Goal: Task Accomplishment & Management: Complete application form

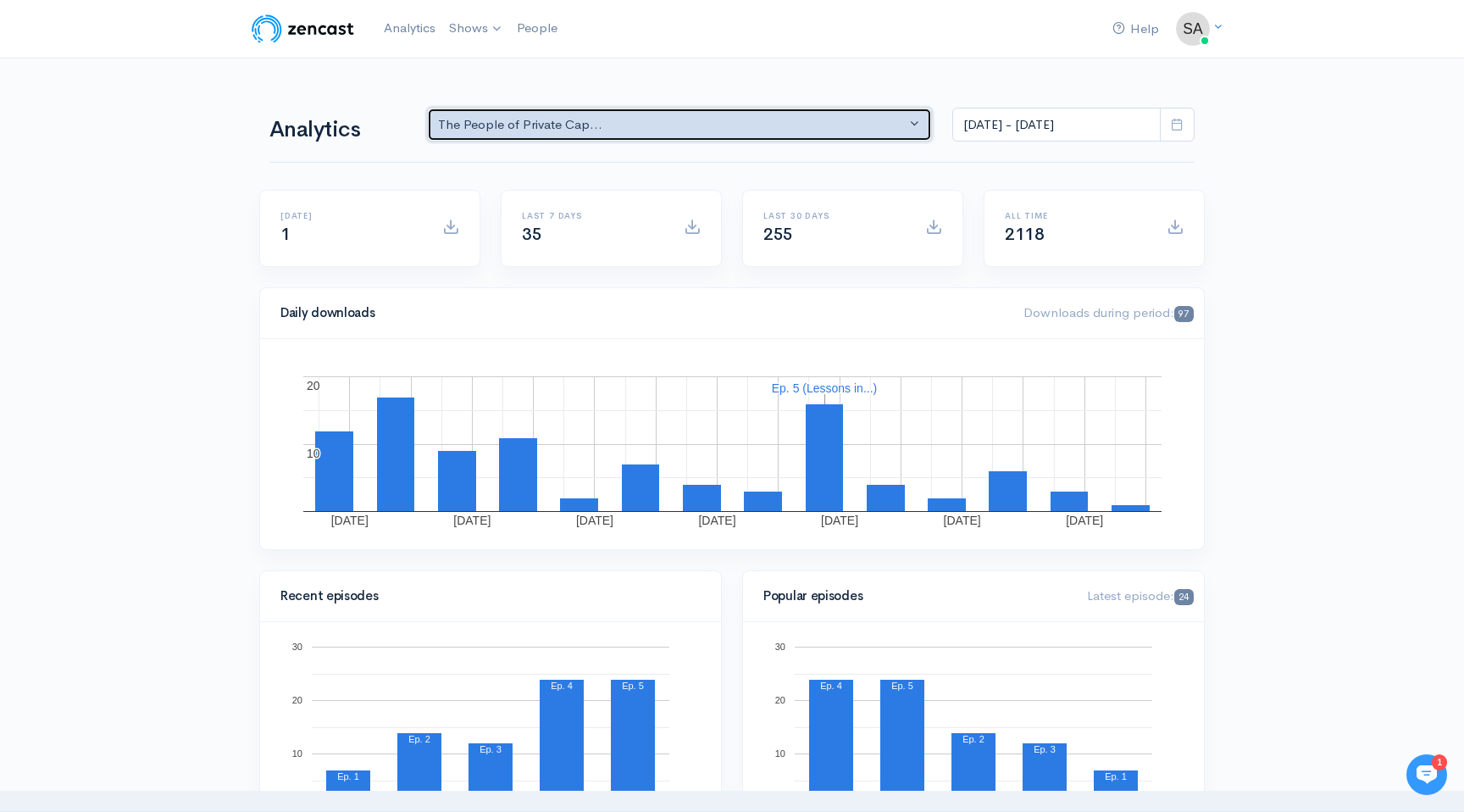
click at [680, 131] on div "The People of Private Cap..." at bounding box center [672, 125] width 467 height 20
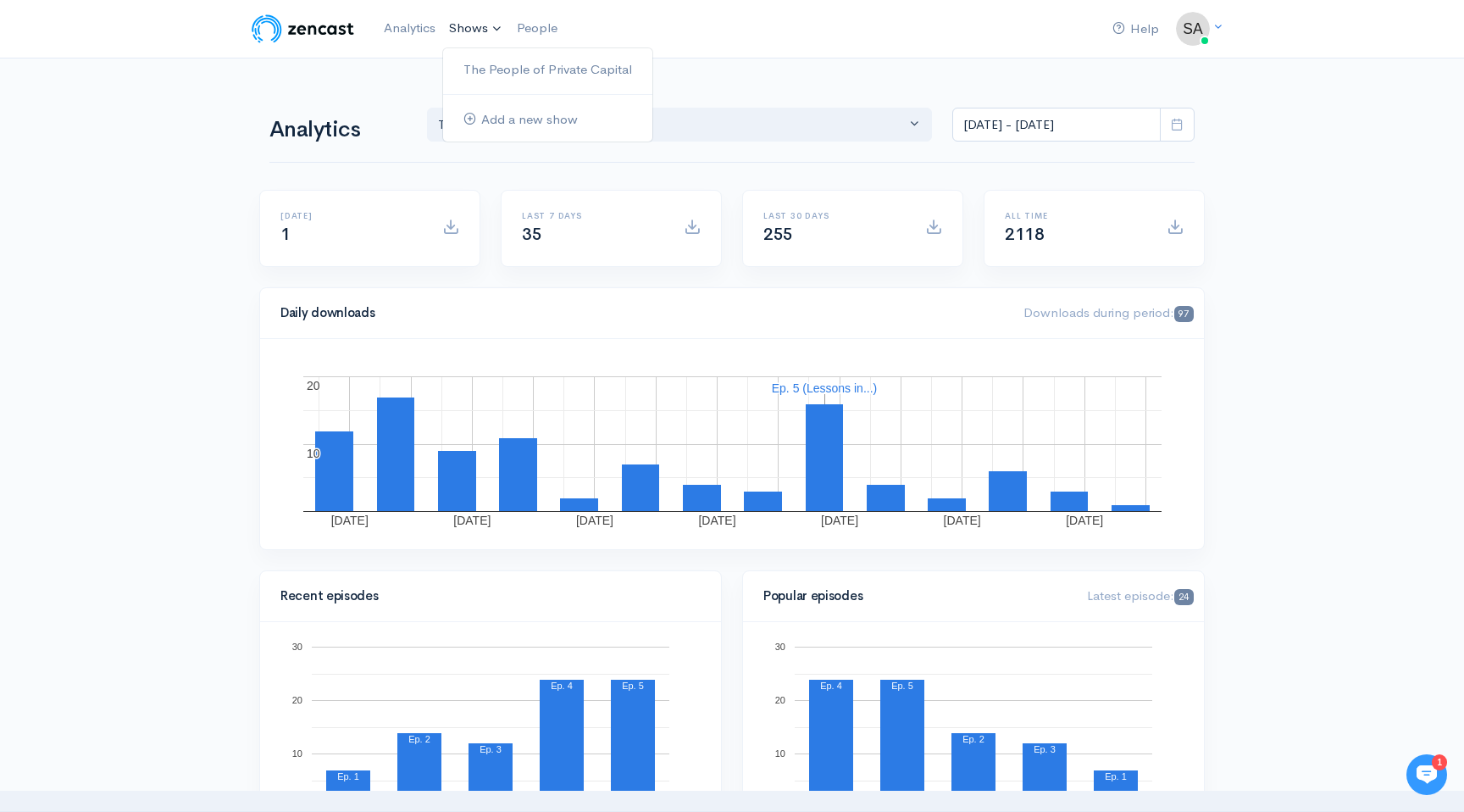
click at [488, 25] on link "Shows" at bounding box center [476, 28] width 68 height 37
click at [500, 55] on link "The People of Private Capital" at bounding box center [548, 69] width 210 height 29
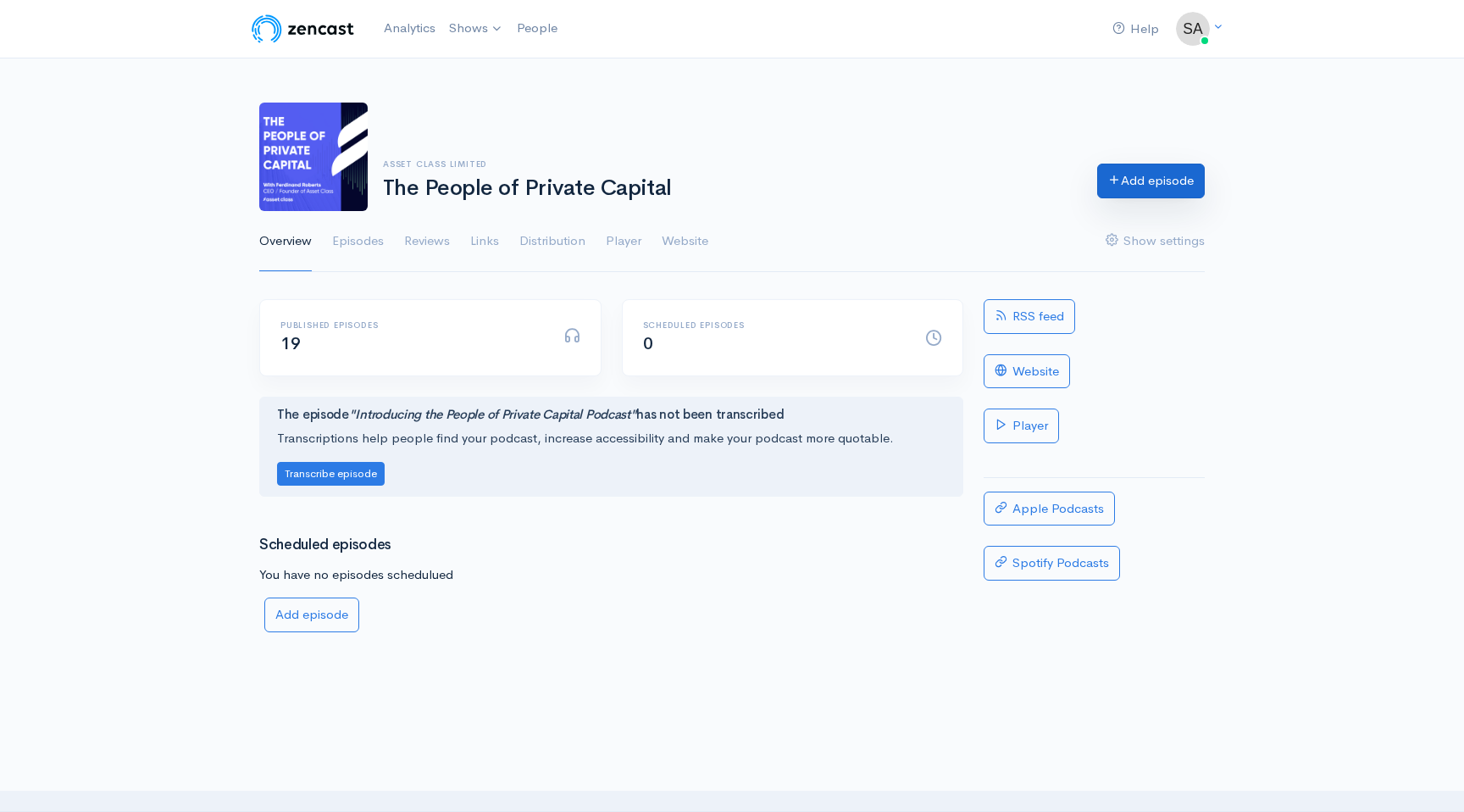
click at [1157, 193] on link "Add episode" at bounding box center [1150, 180] width 107 height 35
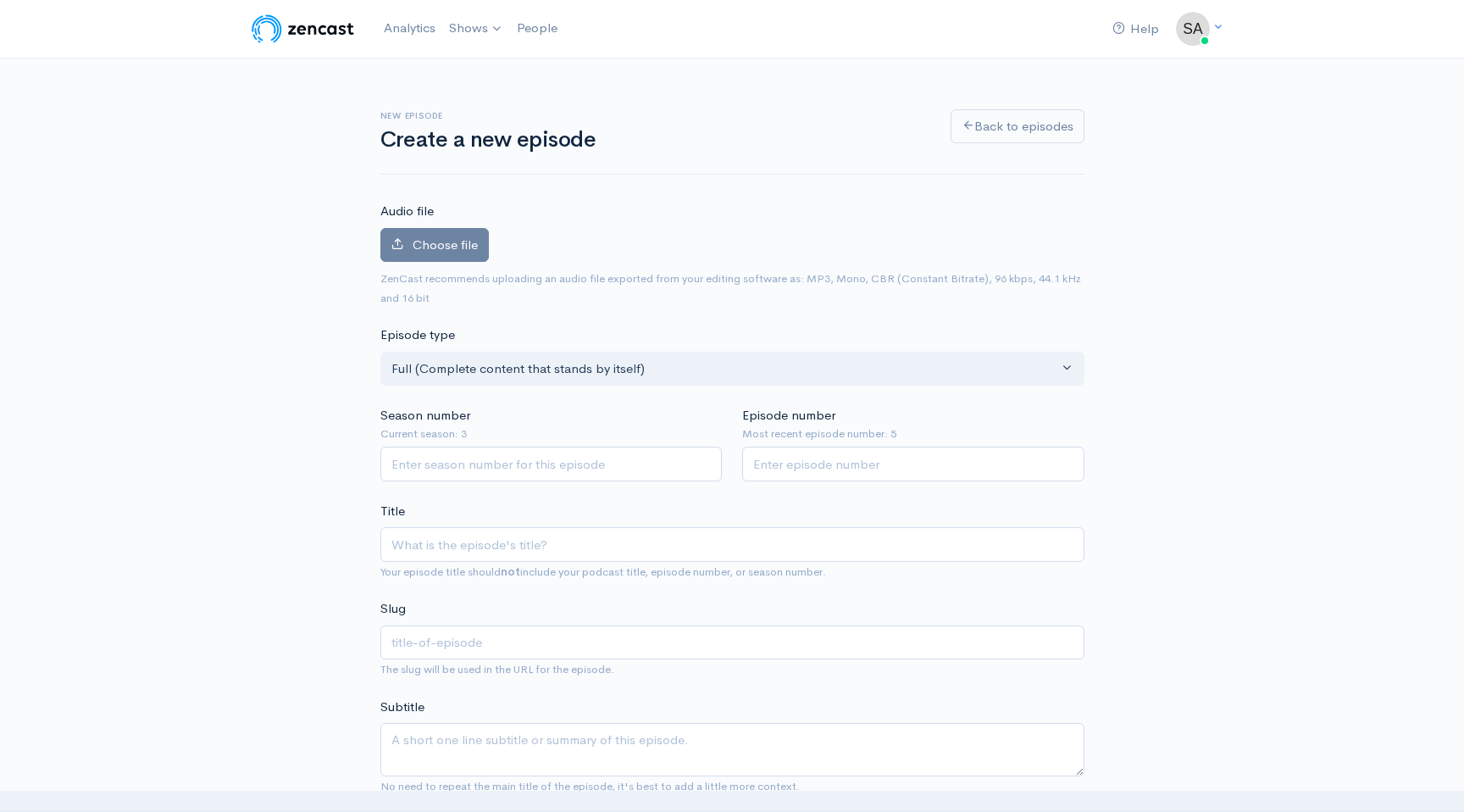
click at [466, 544] on input "Title" at bounding box center [732, 544] width 704 height 35
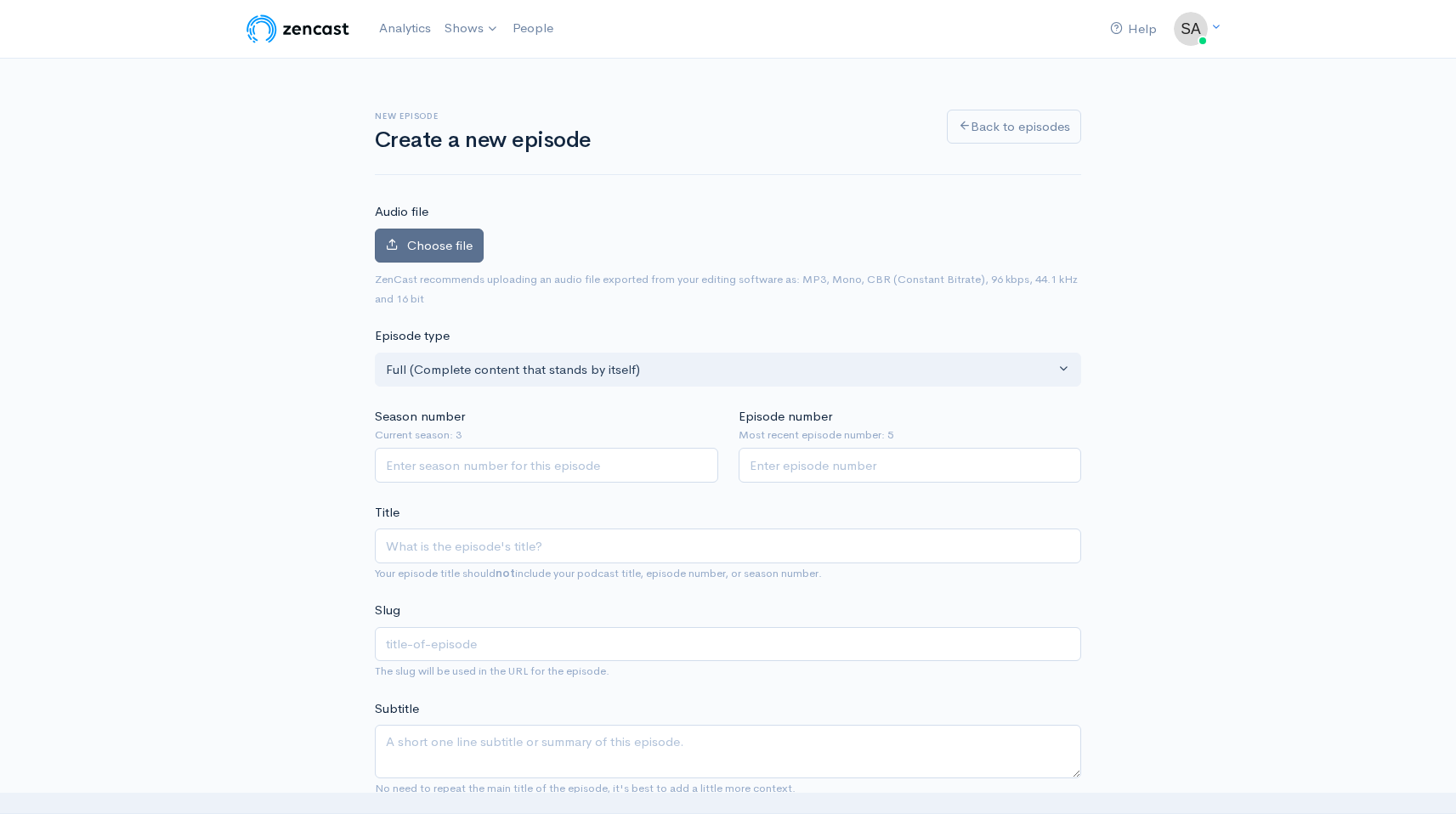
click at [433, 242] on span "Choose file" at bounding box center [439, 245] width 65 height 16
click at [0, 0] on input "Choose file" at bounding box center [0, 0] width 0 height 0
click at [397, 242] on icon at bounding box center [392, 244] width 12 height 12
click at [0, 0] on input "Choose file" at bounding box center [0, 0] width 0 height 0
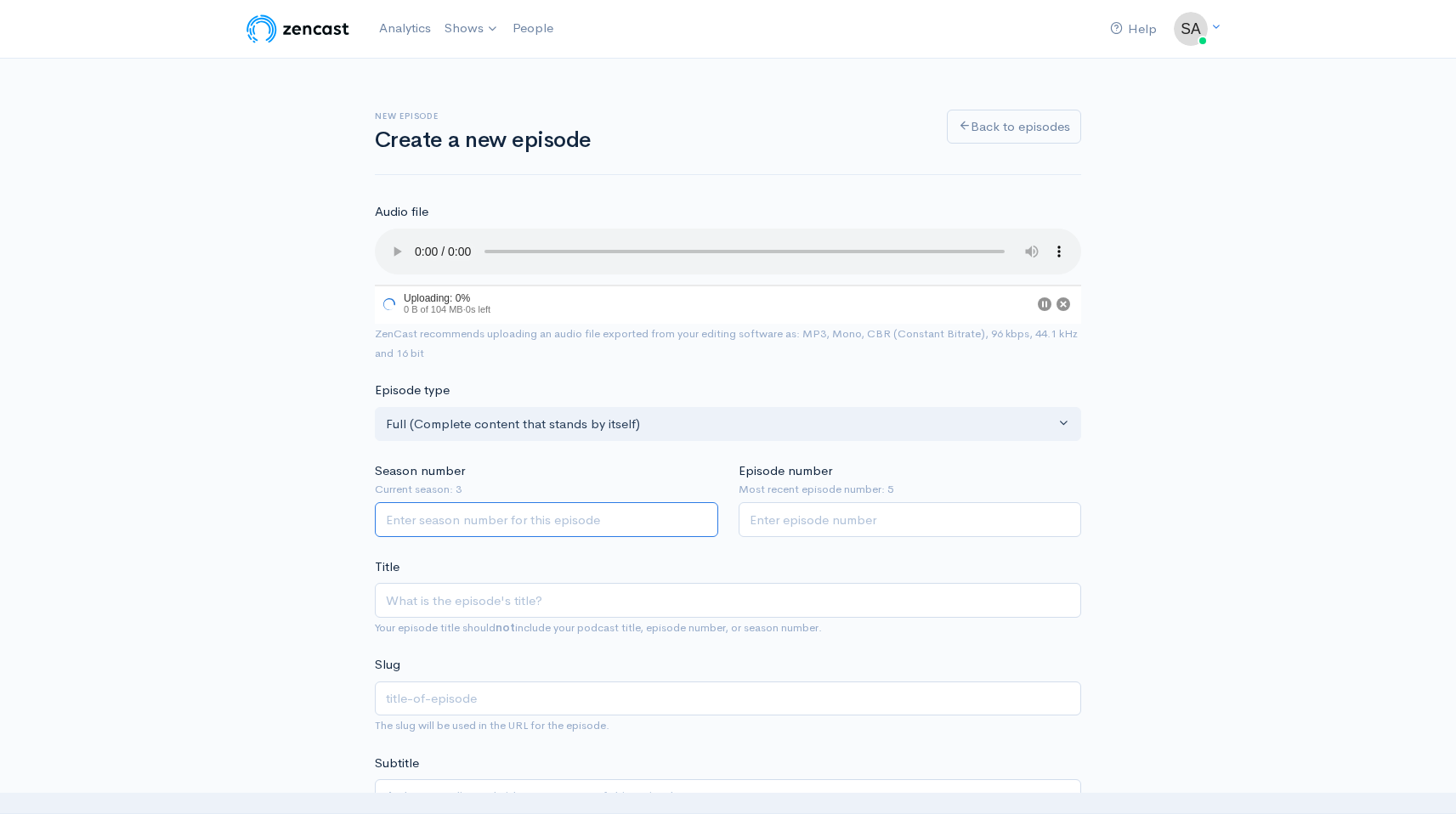
click at [495, 506] on input "Season number" at bounding box center [546, 519] width 343 height 35
type input "3"
click at [882, 514] on input "Episode number" at bounding box center [910, 519] width 343 height 35
type input "6"
click at [591, 636] on span "Your episode title should not include your podcast title, episode number, or se…" at bounding box center [728, 630] width 707 height 20
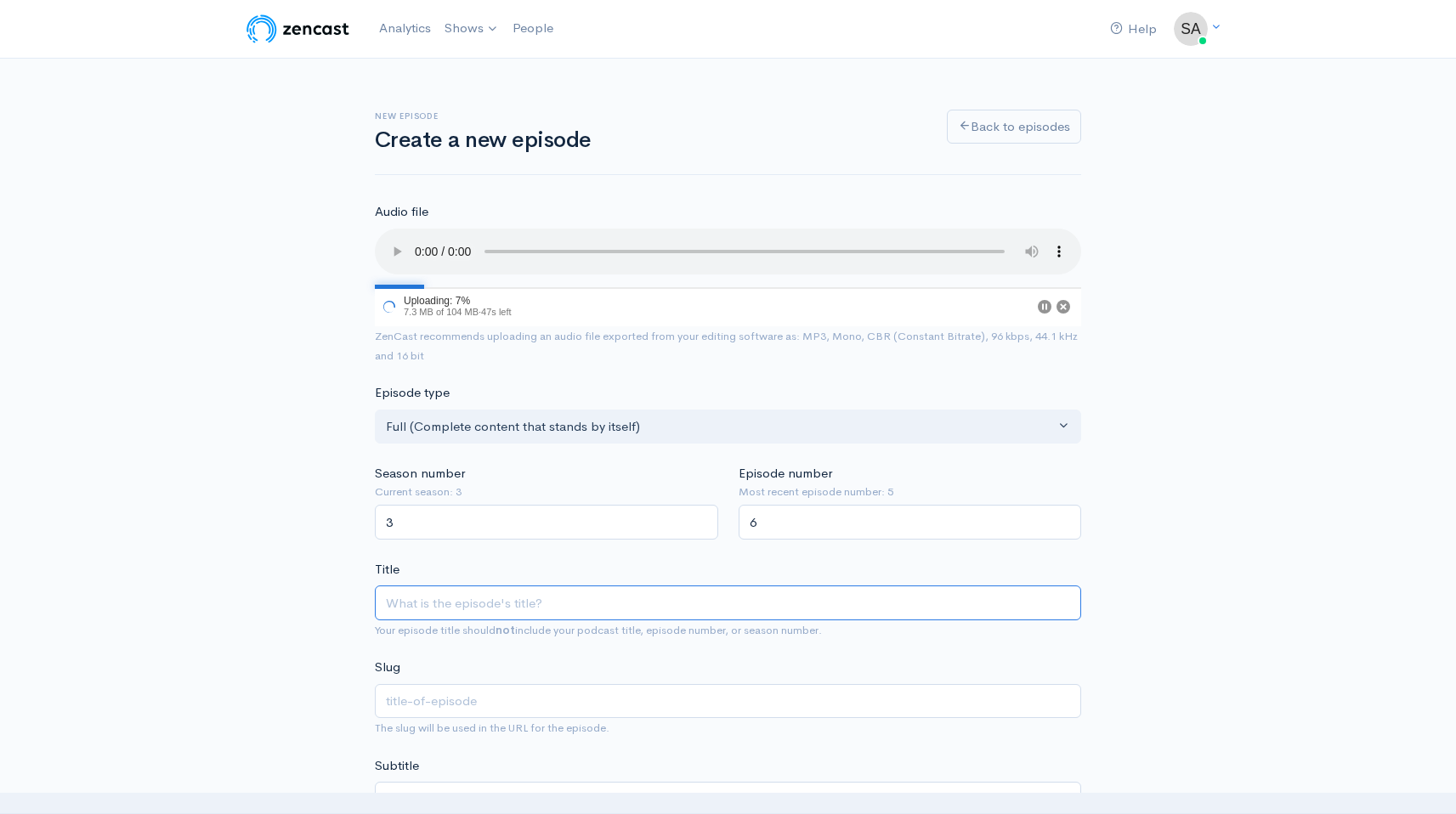
click at [591, 614] on input "Title" at bounding box center [728, 602] width 707 height 35
paste input "From [GEOGRAPHIC_DATA] to [US_STATE] FinTech Hall of Fame: [PERSON_NAME]’ Journ…"
type input "From [GEOGRAPHIC_DATA] to [US_STATE] FinTech Hall of Fame: [PERSON_NAME]’ Journ…"
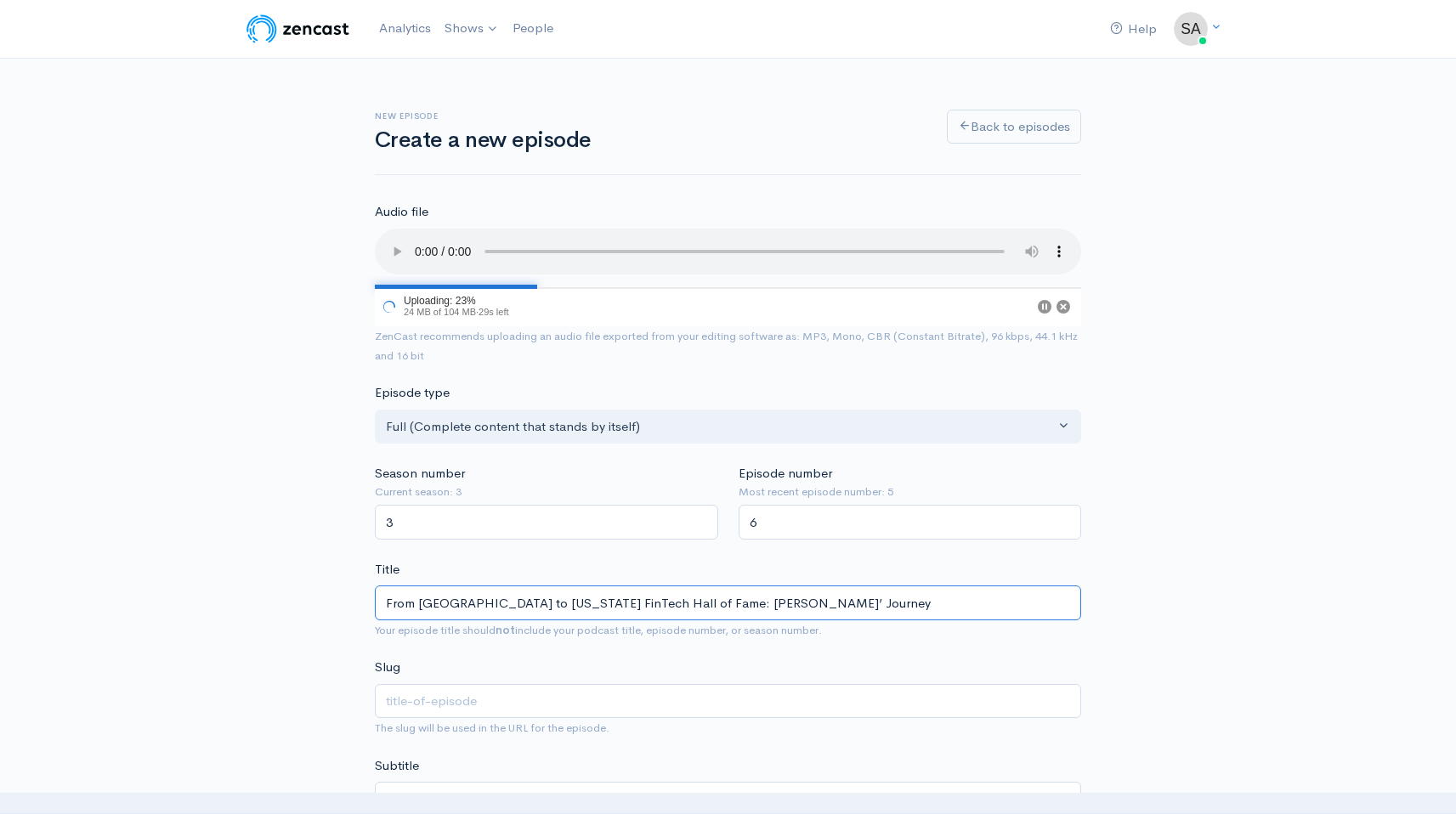
type input "from-naval-academy-to-georgia-fintech-hall-of-fame-sean-banks-journey"
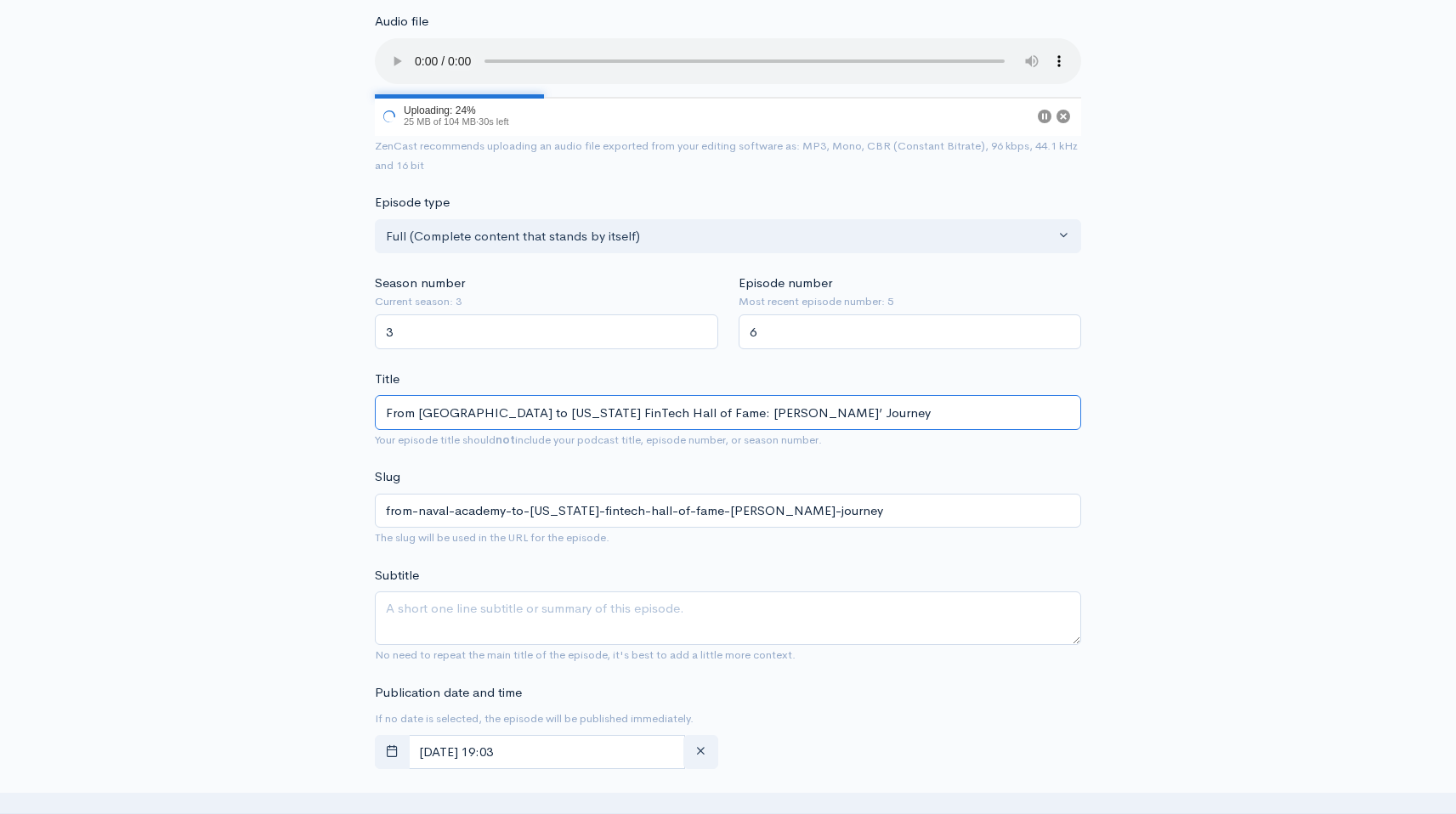
scroll to position [227, 0]
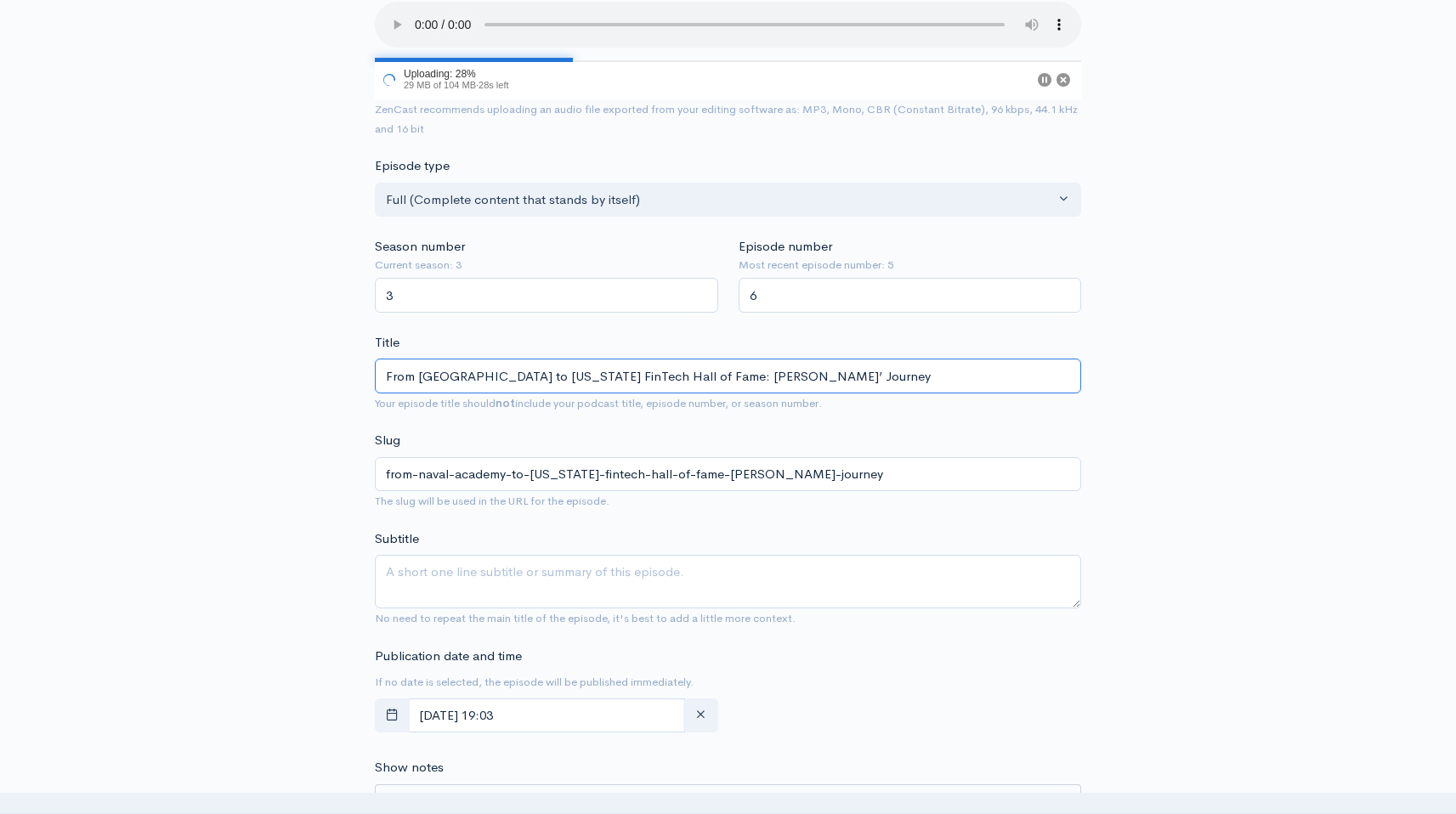
type input "From [GEOGRAPHIC_DATA] to [US_STATE] FinTech Hall of Fame: [PERSON_NAME]’ Journ…"
click at [505, 563] on textarea "Subtitle" at bounding box center [728, 582] width 707 height 53
paste textarea "We sit down with Sean Banks, Partner at TTV Capital and recent Georgia FinTech …"
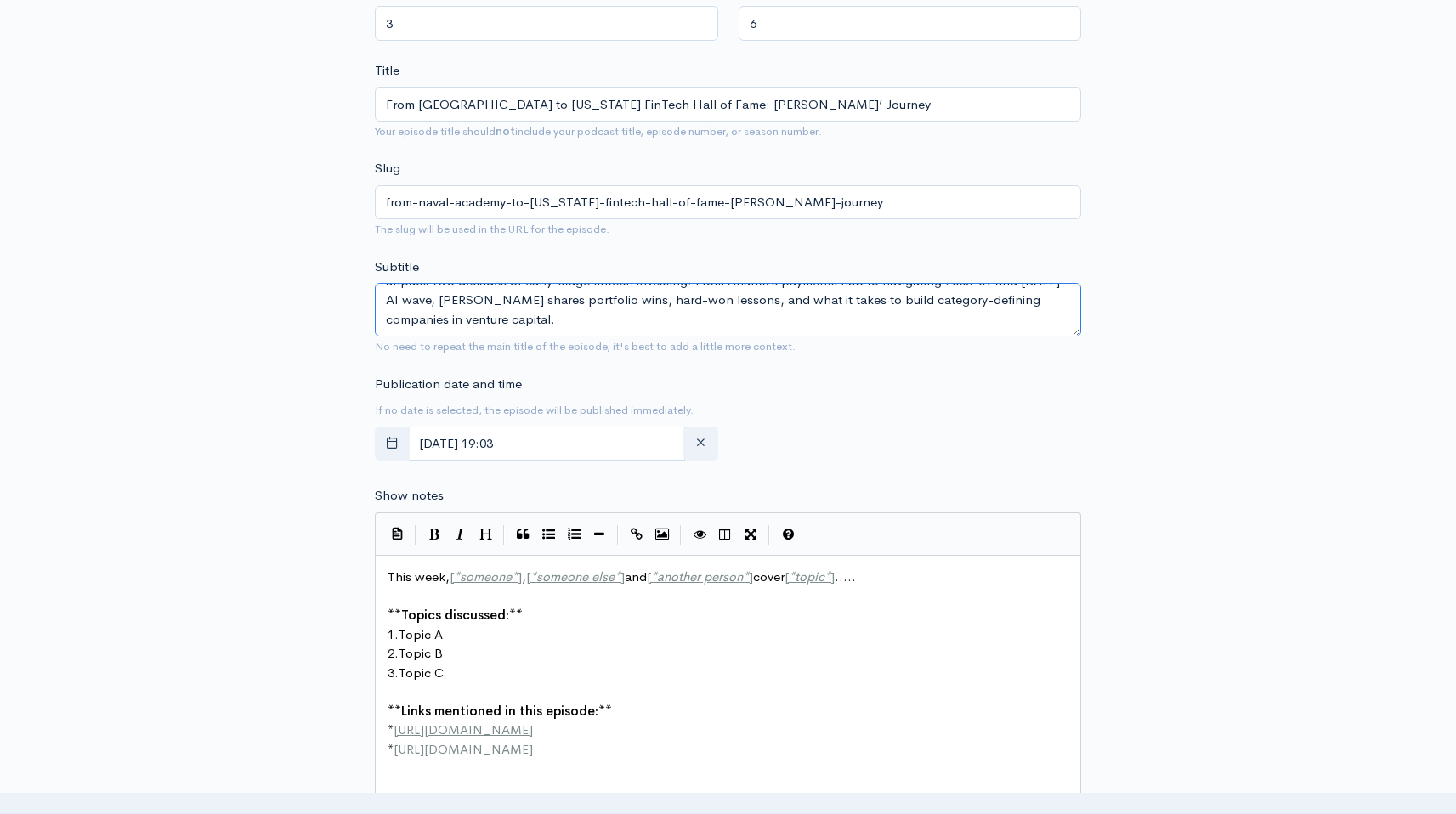
scroll to position [502, 0]
type textarea "We sit down with Sean Banks, Partner at TTV Capital and recent Georgia FinTech …"
click at [520, 623] on pre "1. Topic A" at bounding box center [728, 631] width 688 height 20
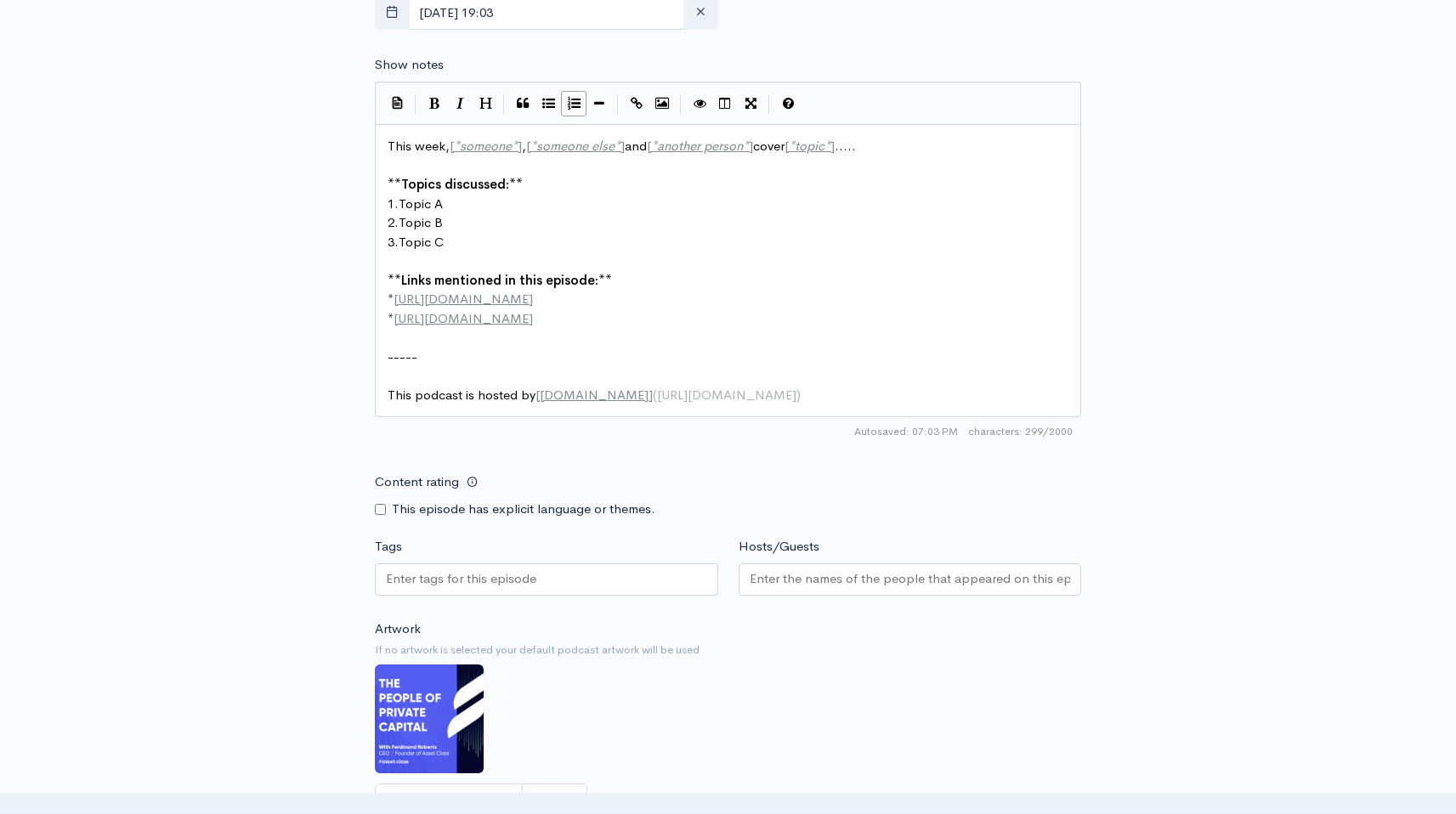
type textarea "This week, [*someone*], [*someone else*] and [*another person*] cover [*topic*]…"
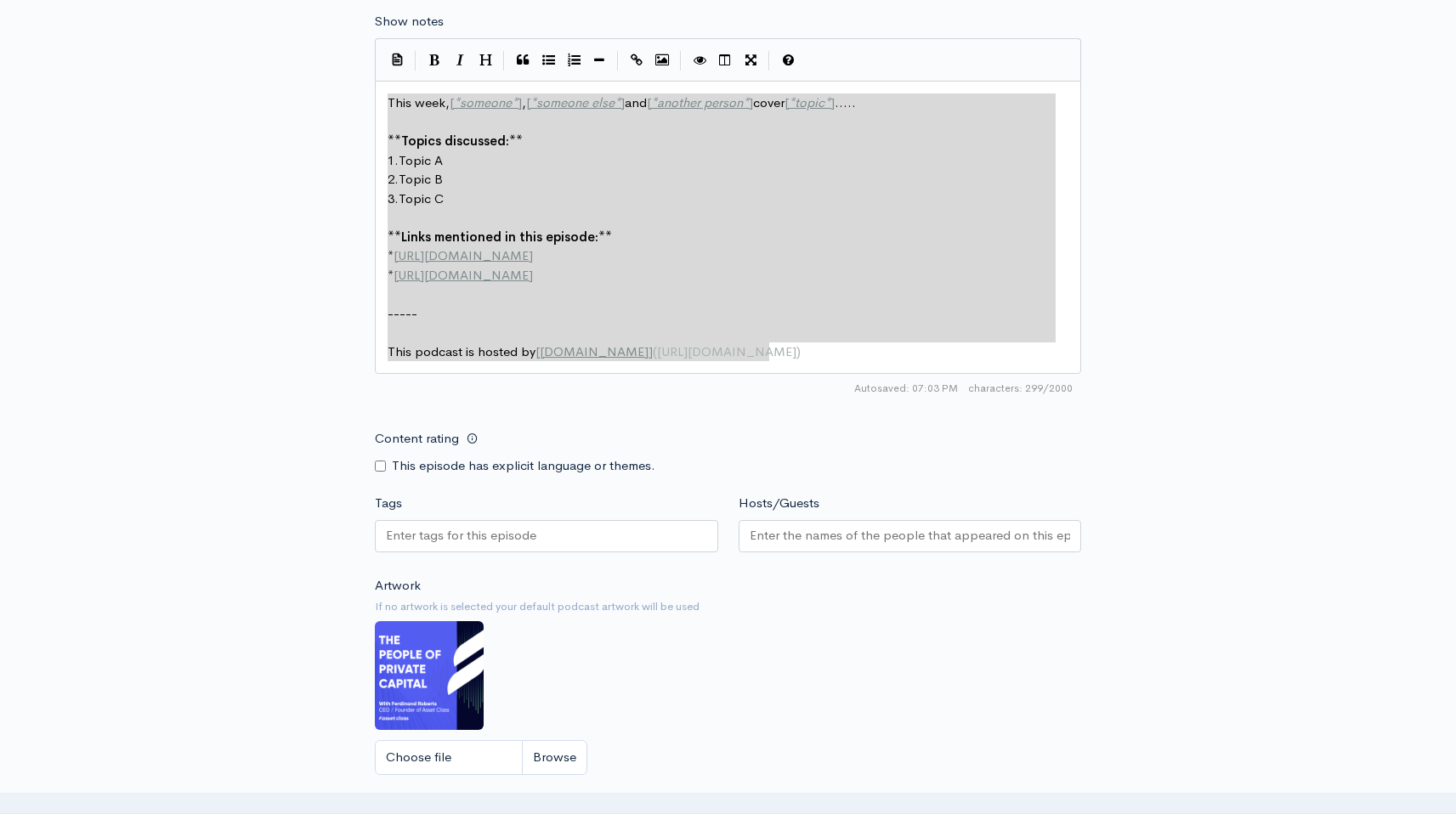
paste textarea
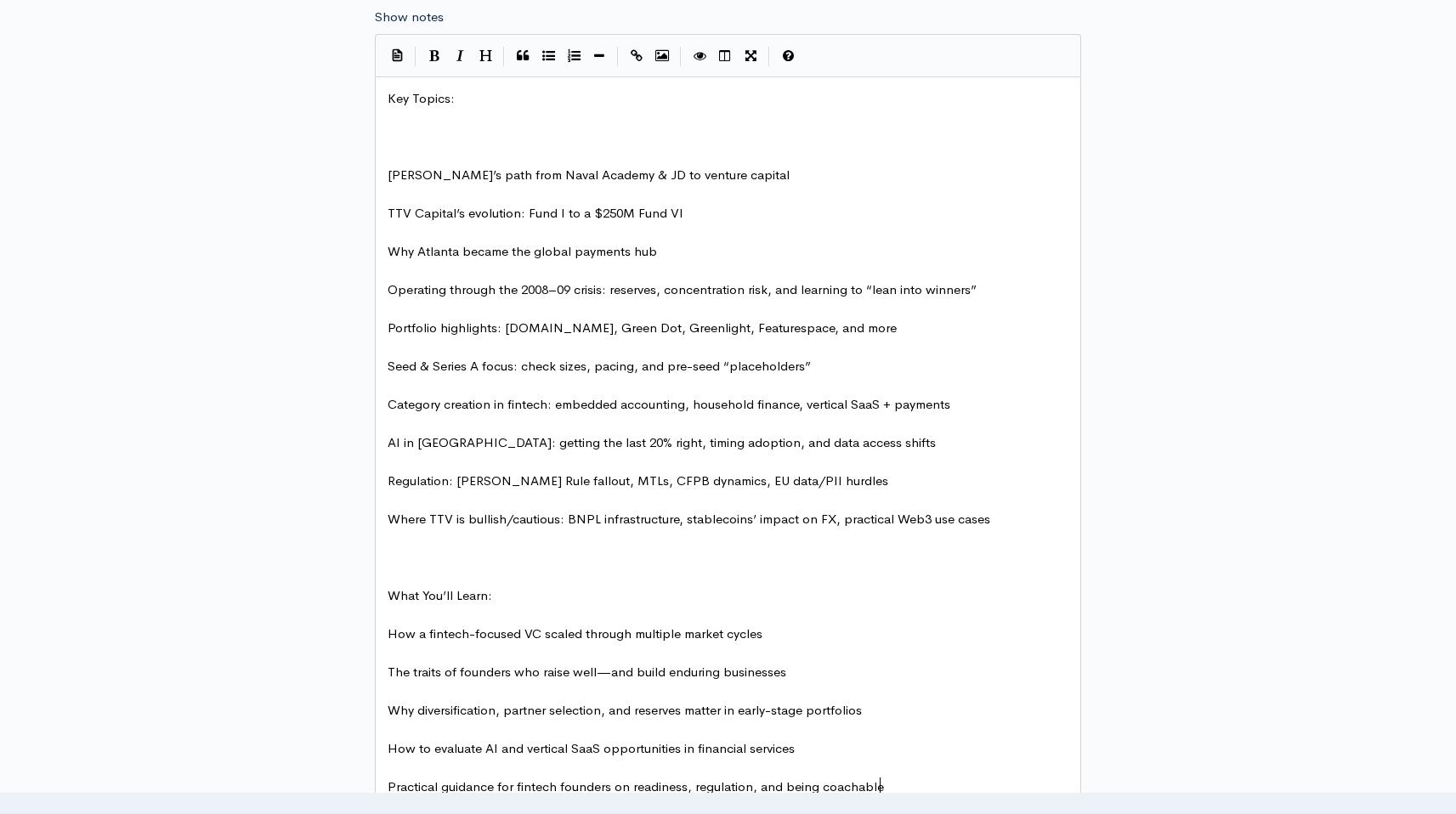
scroll to position [978, 0]
click at [469, 148] on pre "​" at bounding box center [728, 156] width 688 height 20
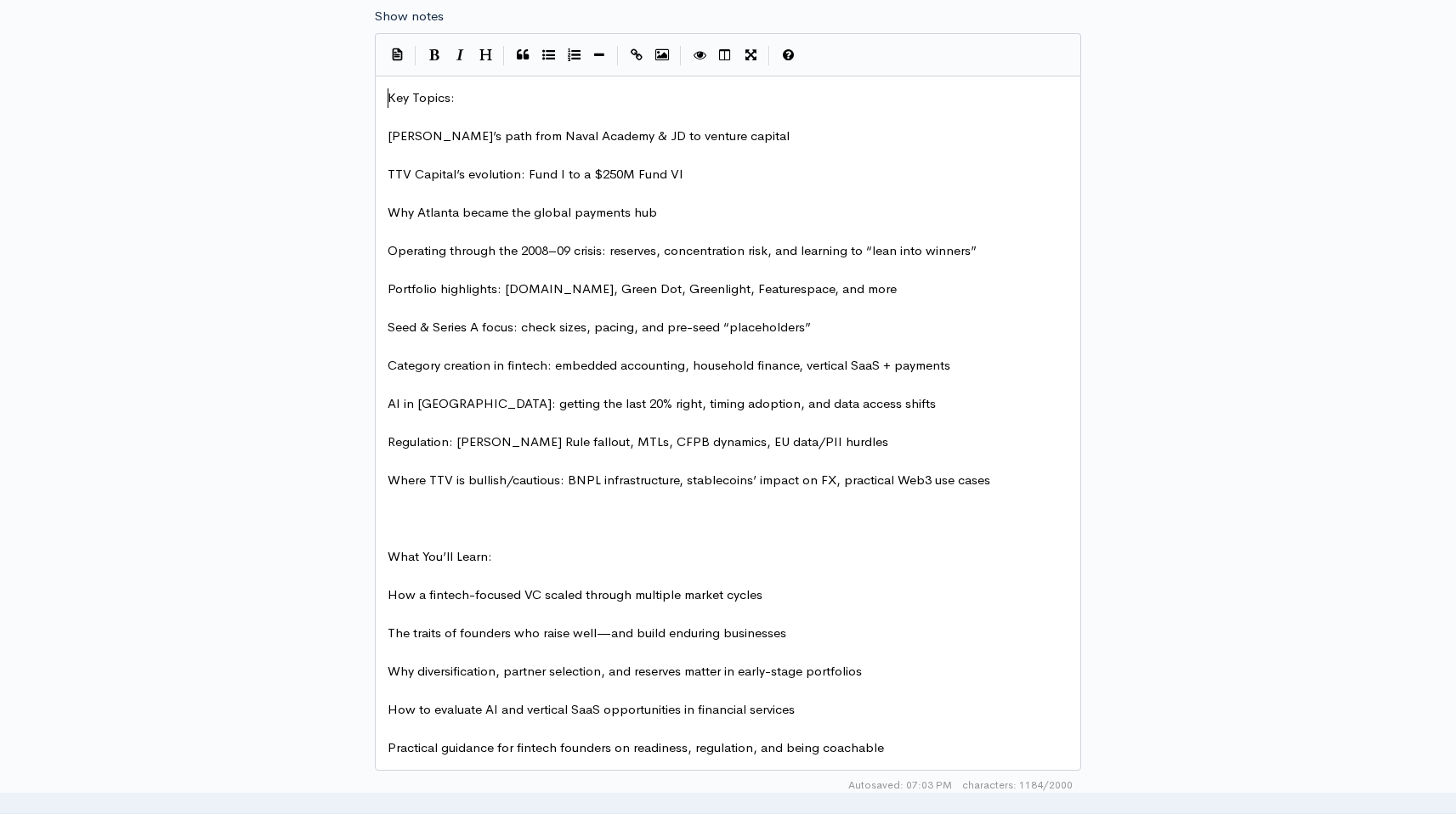
type textarea "Key Topics:"
click at [442, 550] on span "What You’ll Learn:" at bounding box center [439, 556] width 104 height 16
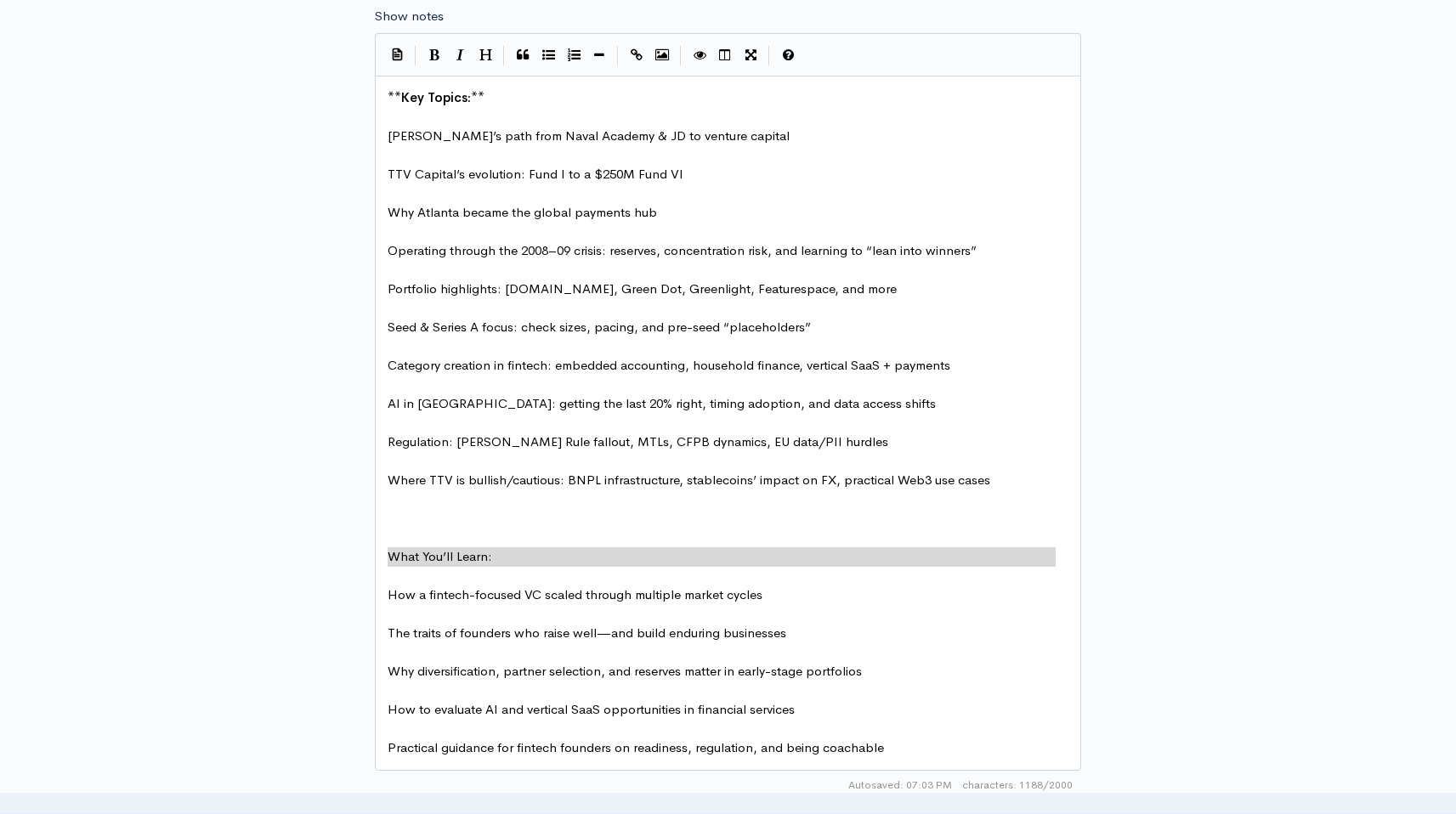
type textarea "What You’ll Learn: **"
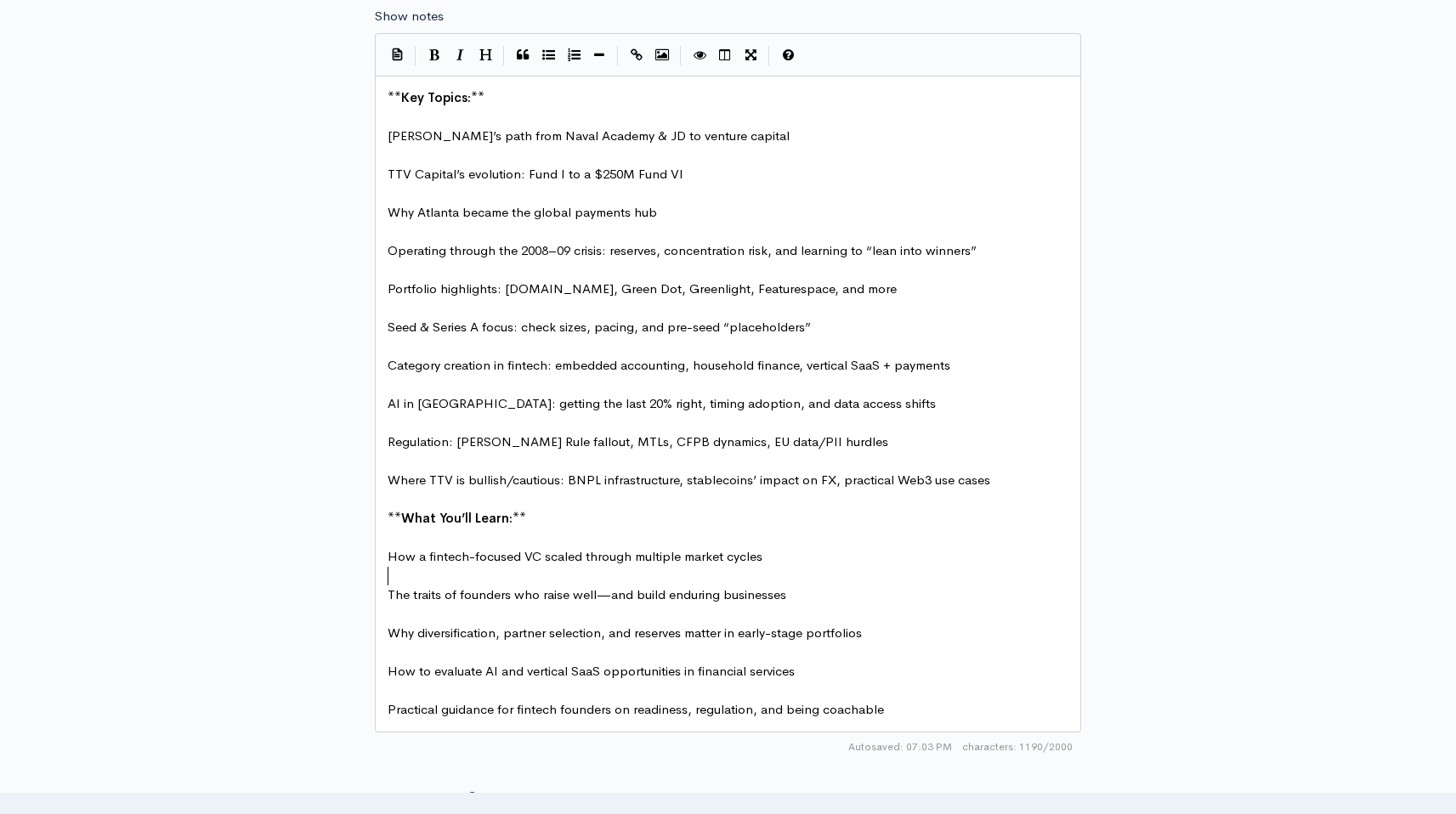
click at [404, 570] on pre "​" at bounding box center [728, 576] width 688 height 20
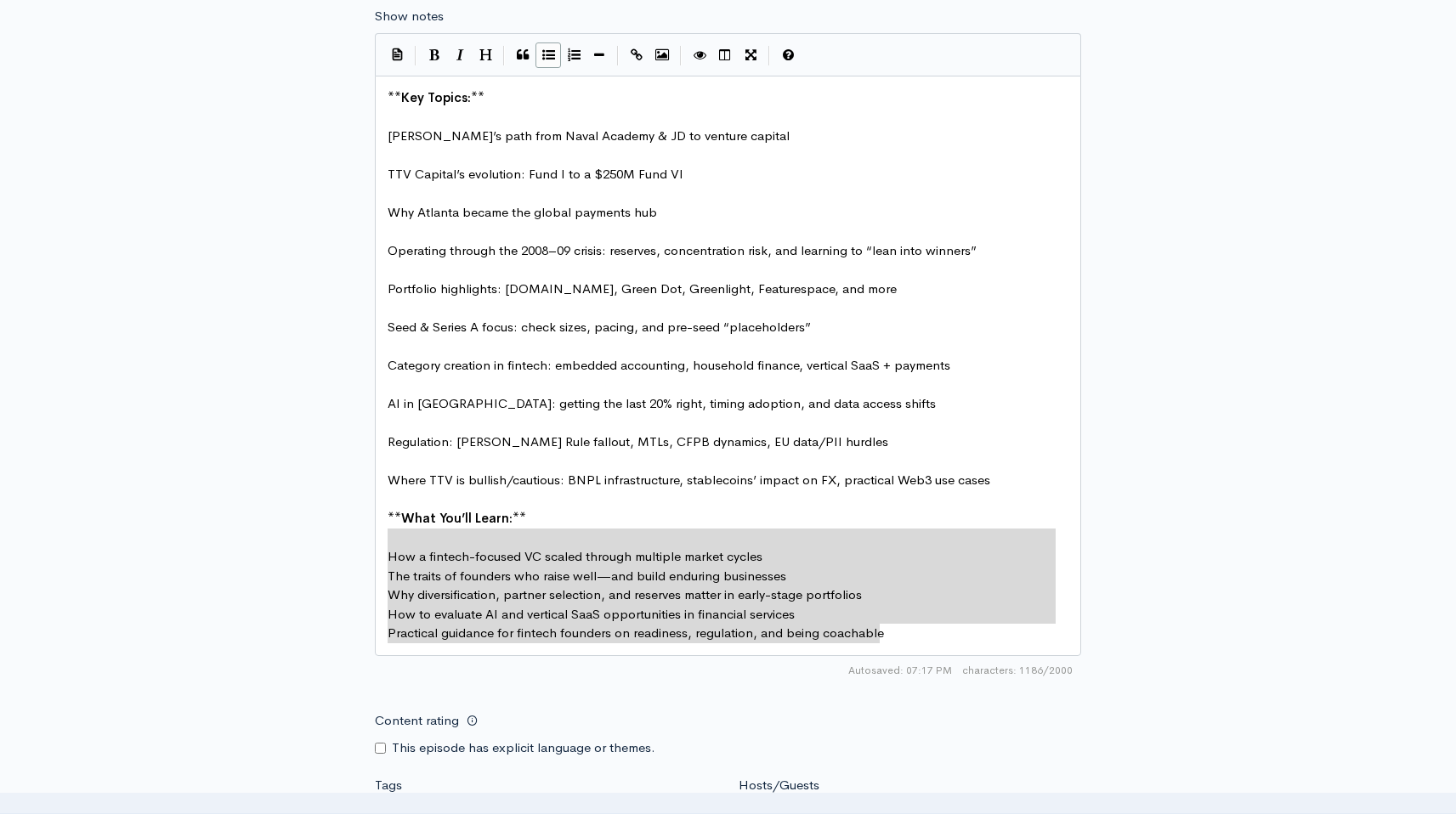
click at [544, 62] on button "Generic List" at bounding box center [548, 55] width 26 height 26
type textarea "* How a fintech-focused VC scaled through multiple market cycles * The traits o…"
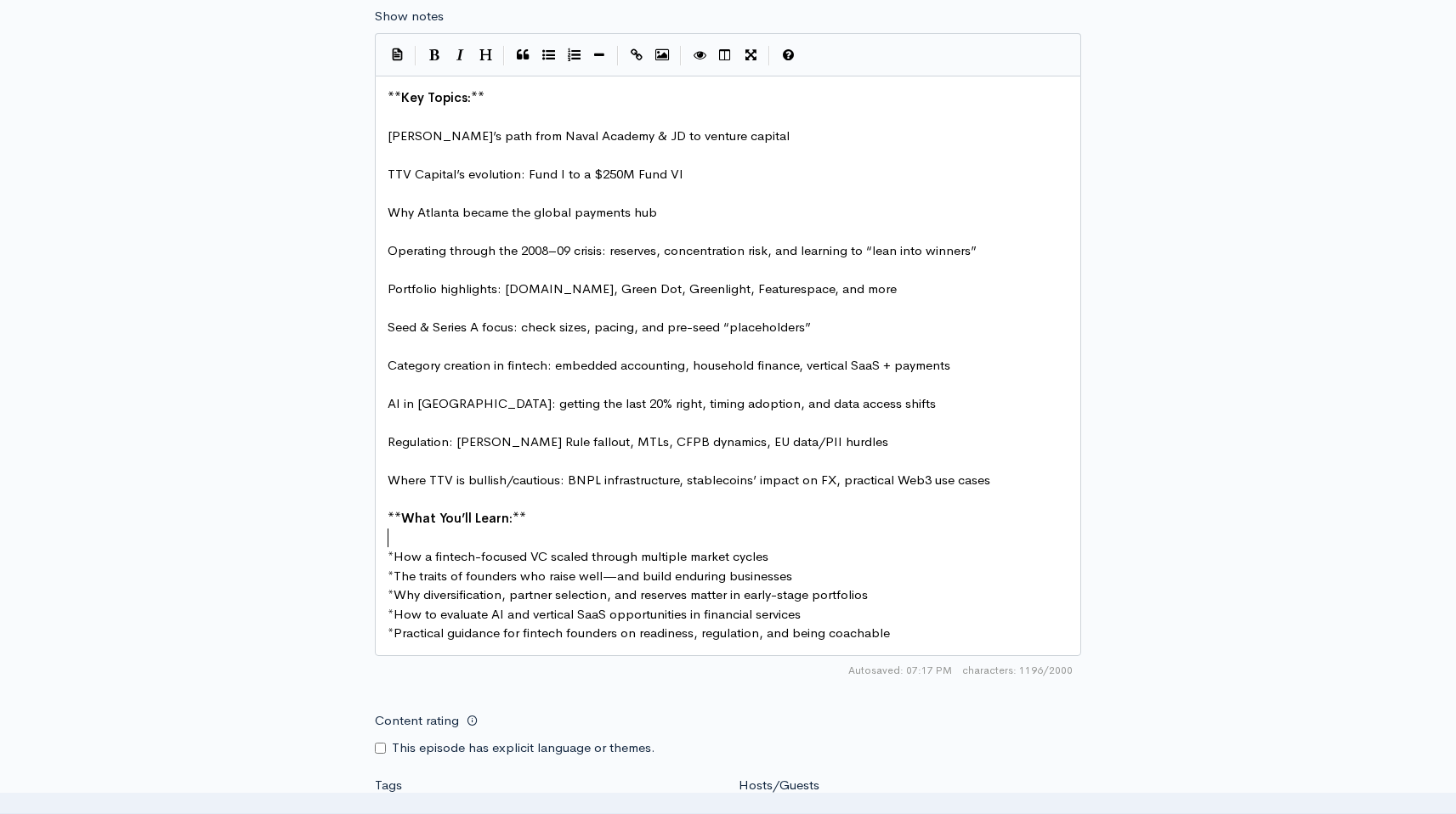
scroll to position [1016, 0]
click at [426, 463] on pre "​" at bounding box center [728, 461] width 688 height 20
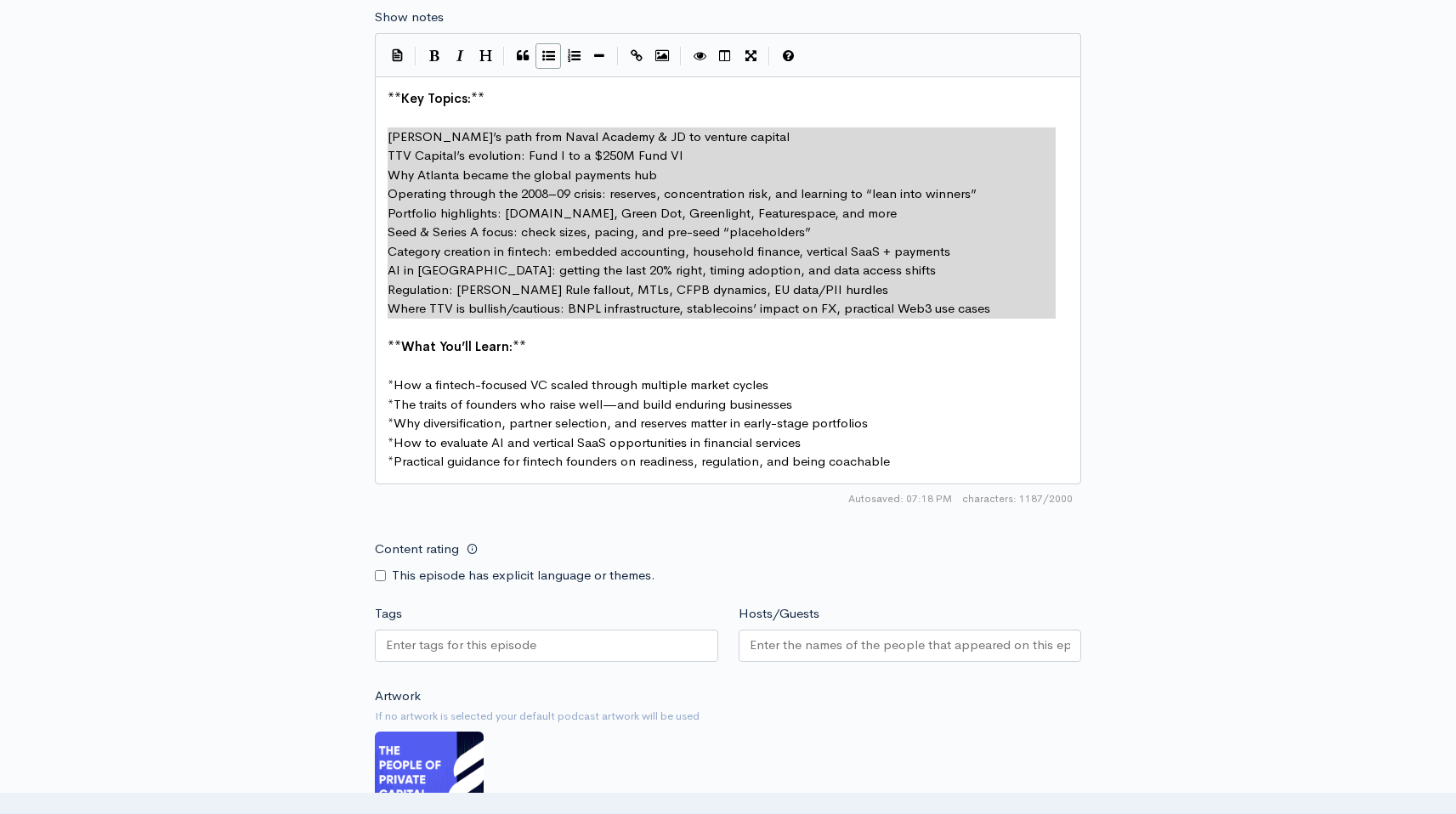
click at [548, 59] on icon "Generic List" at bounding box center [549, 55] width 12 height 12
type textarea "* TTV Capital’s evolution: Fund I to a $250M Fund VI * Why Atlanta became the g…"
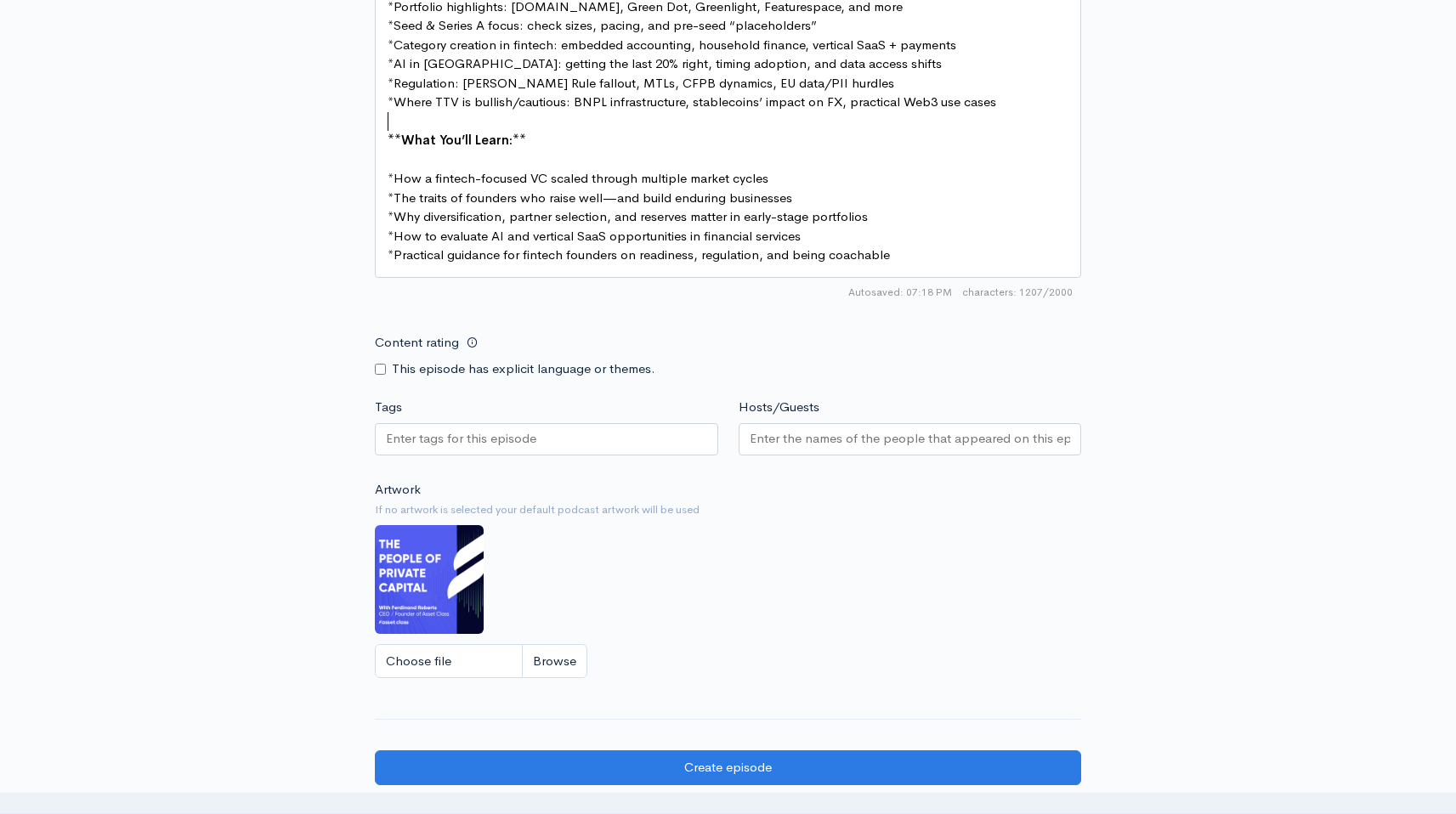
scroll to position [1356, 0]
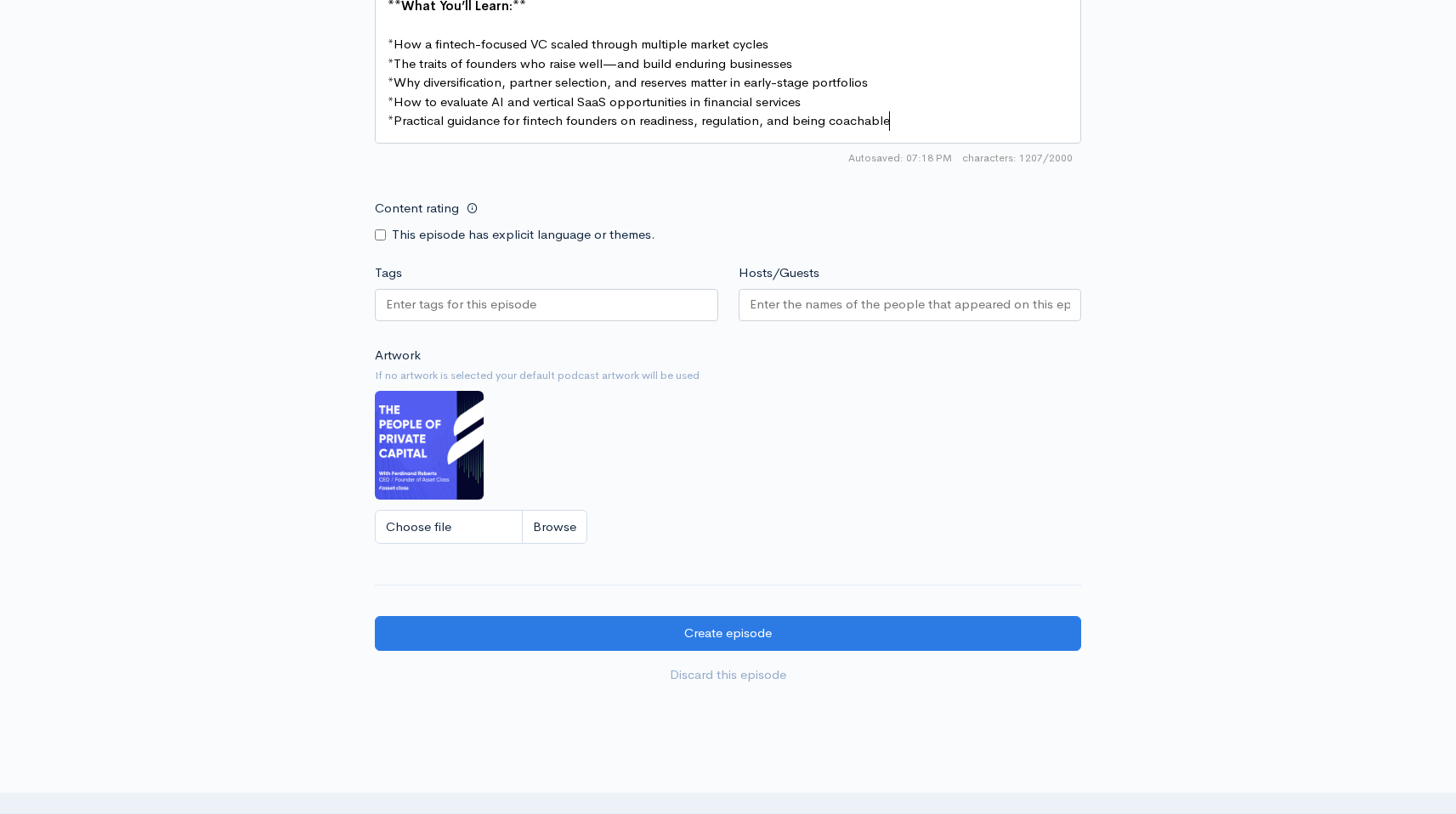
click at [921, 119] on pre "* Practical guidance for fintech founders on readiness, regulation, and being c…" at bounding box center [728, 121] width 688 height 20
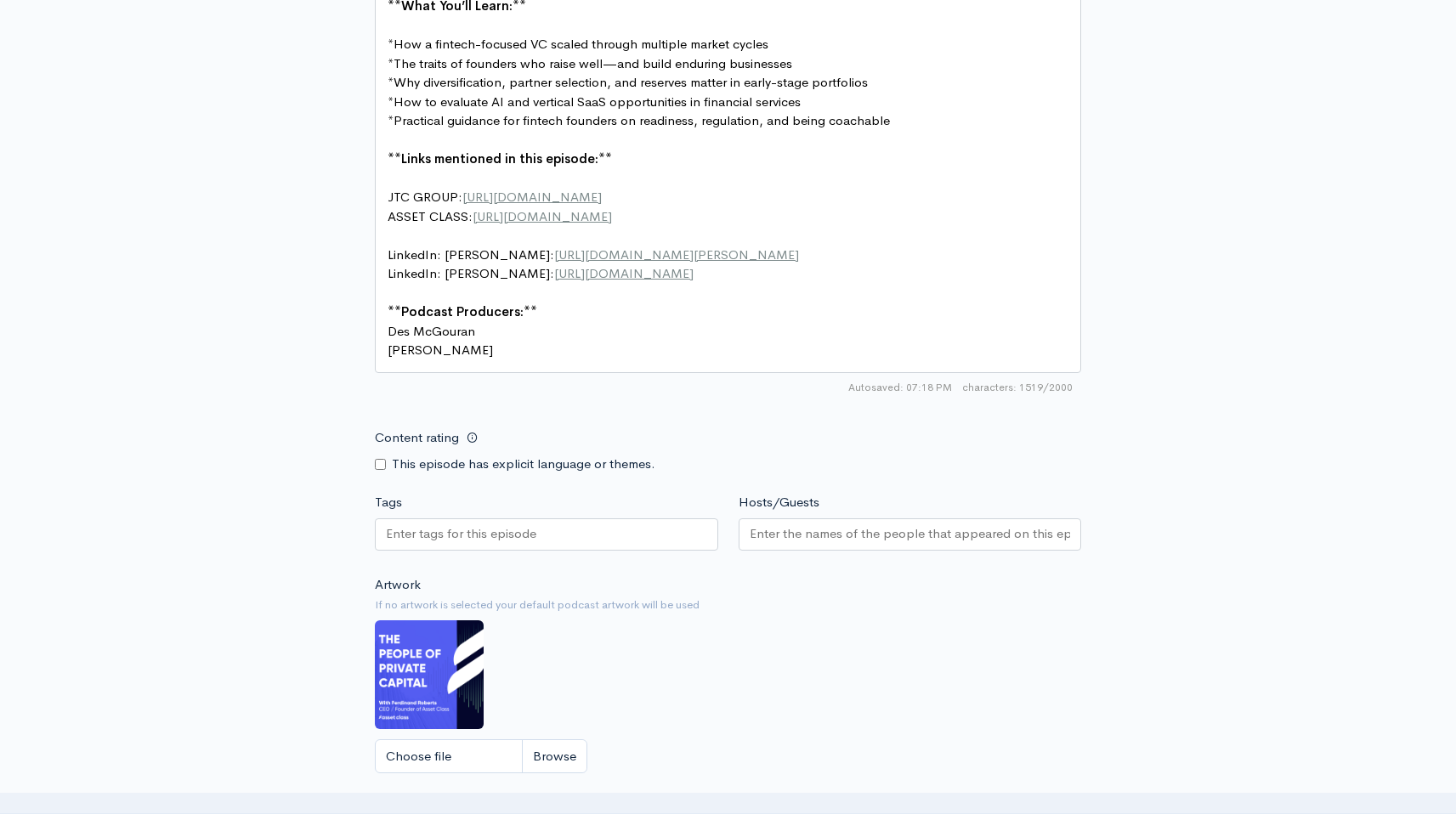
click at [451, 205] on pre "JTC GROUP: https://www.jtcgroup.com/" at bounding box center [728, 198] width 688 height 20
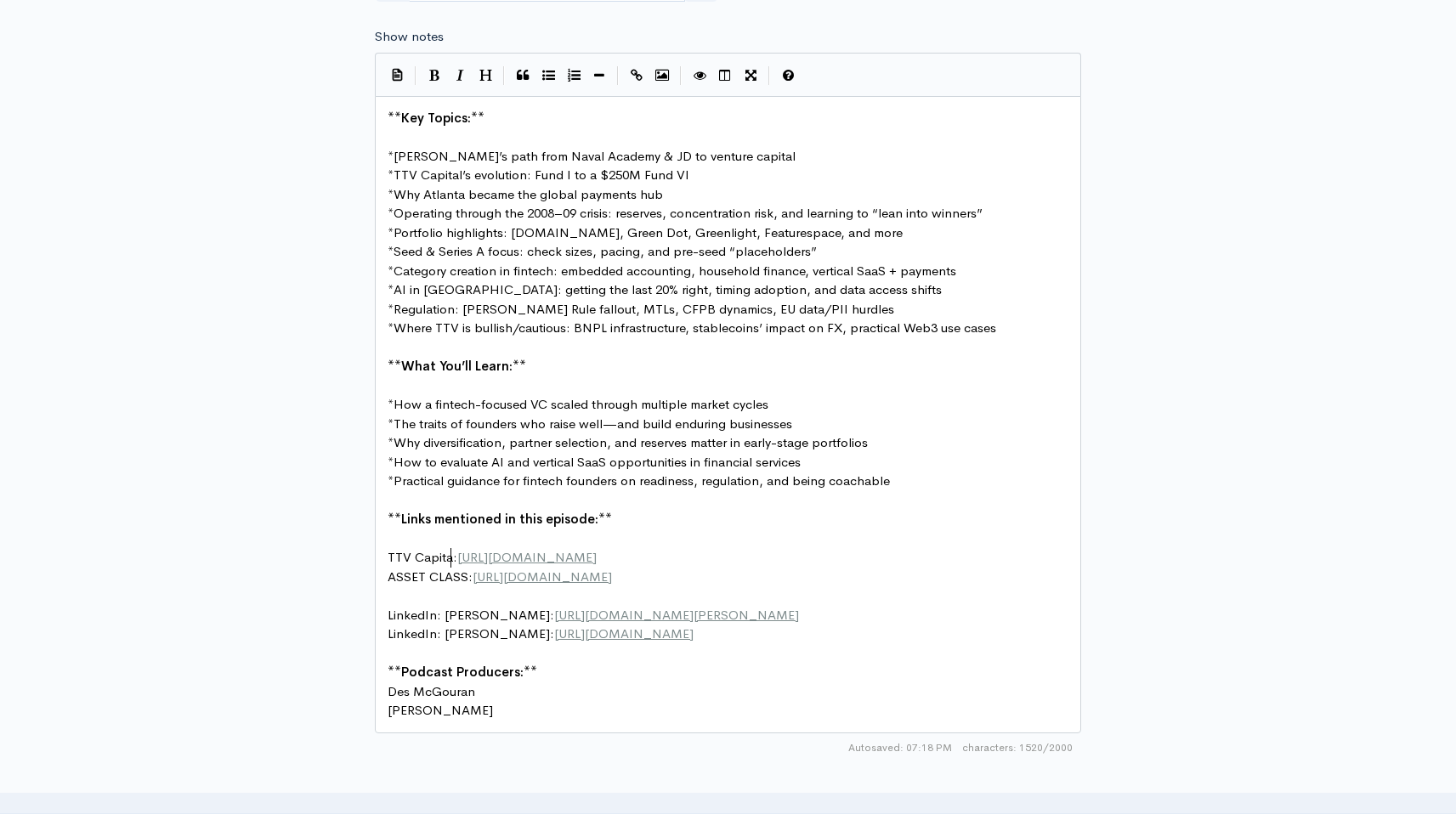
scroll to position [6, 64]
type textarea "TTV Capital"
type textarea "https://www.jtcgroup.com/"
paste textarea
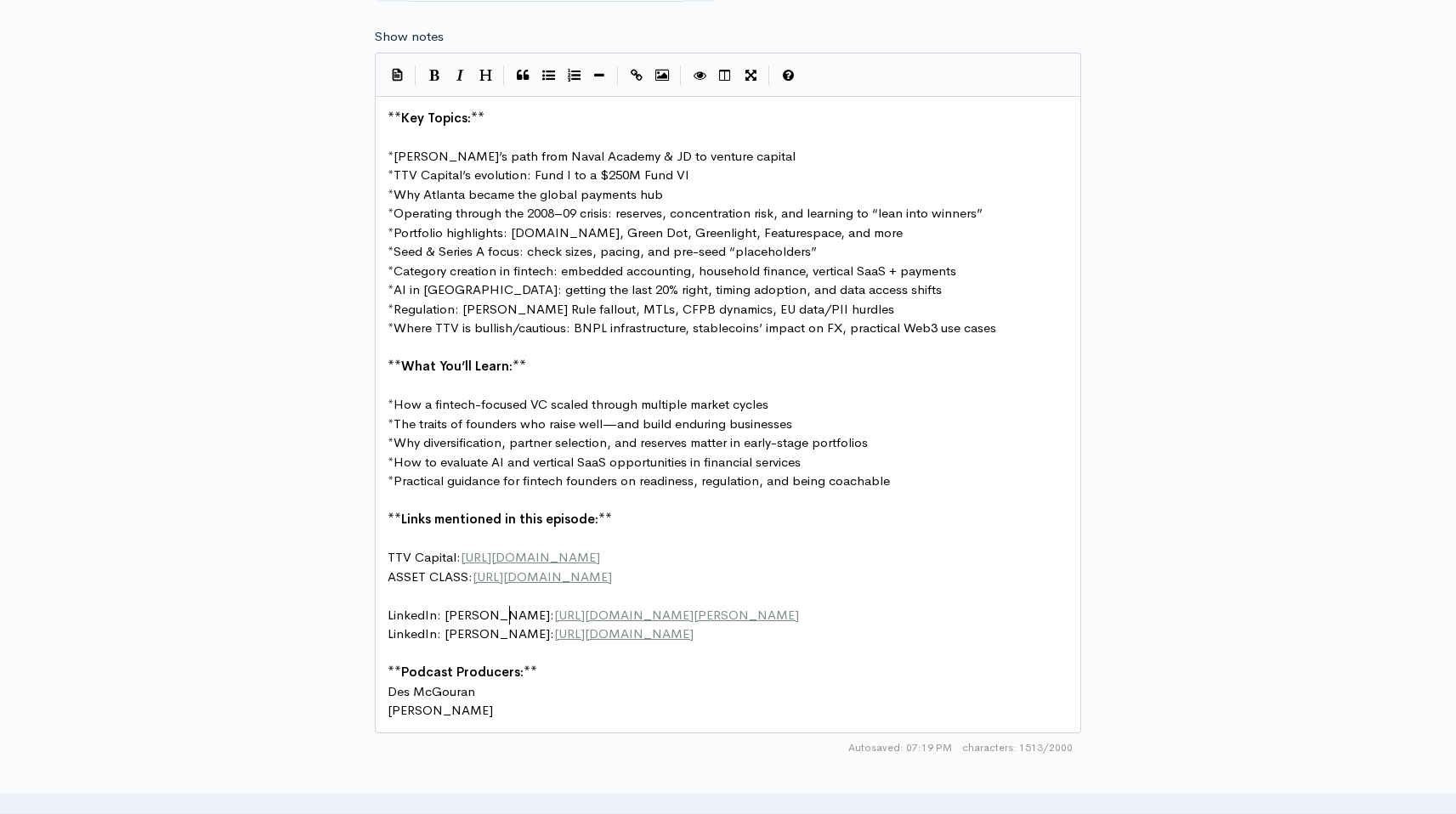
type textarea "Sean Banks"
click at [450, 563] on span "TTV Capital: https://ttvcapital.com/" at bounding box center [494, 557] width 212 height 16
type textarea "capt"
type textarea "cap"
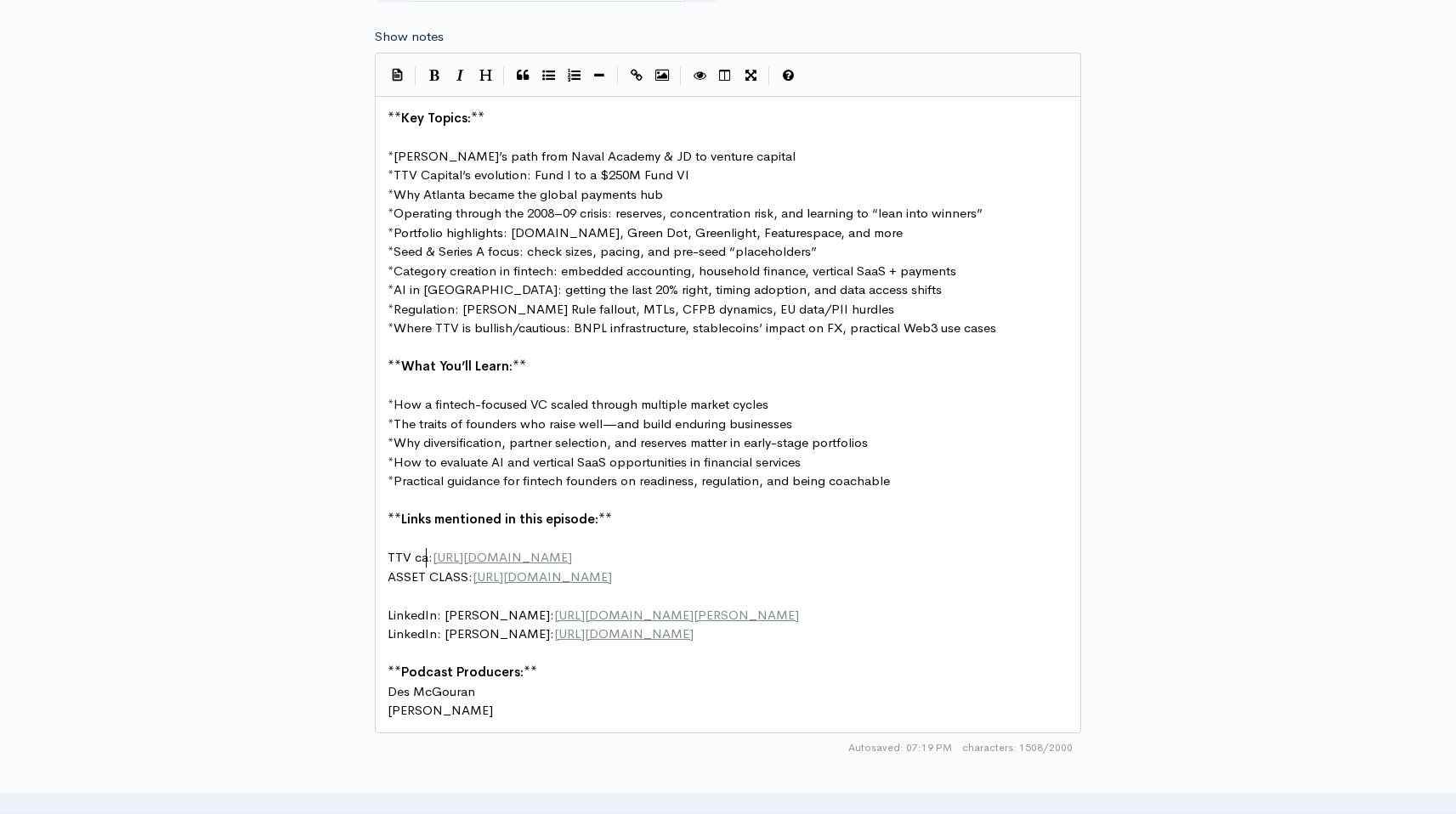
scroll to position [6, 20]
type textarea "CAPITAL"
click at [554, 610] on span "https://www.linkedin.com/in/michael-richards-jtc/" at bounding box center [676, 615] width 245 height 16
type textarea "https://www.linkedin.com/in/michael-richards-jtc/"
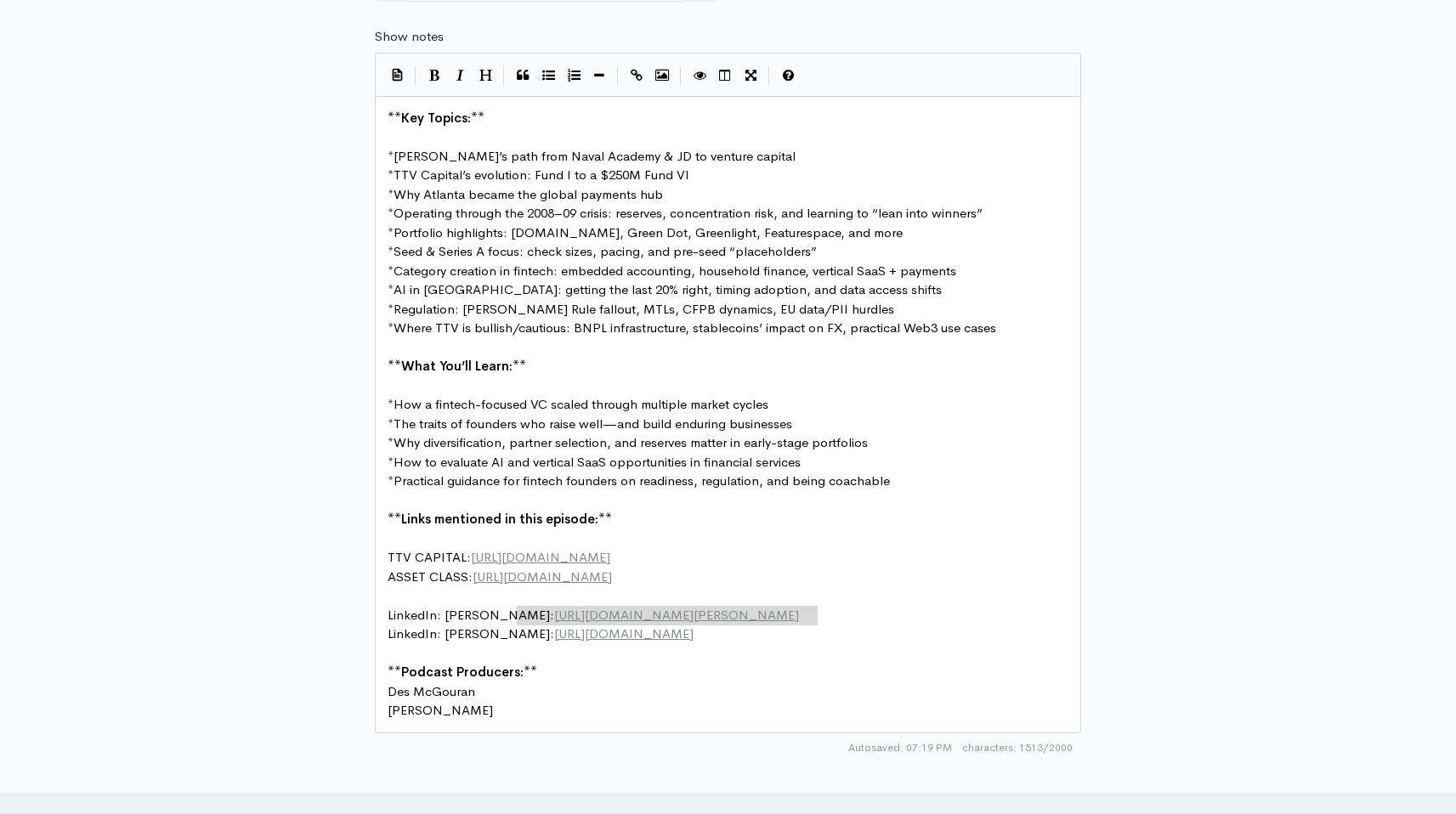
paste textarea
click at [545, 674] on pre "** Podcast Producers: **" at bounding box center [728, 672] width 688 height 20
click at [613, 426] on span "The traits of founders who raise well—and build enduring businesses" at bounding box center [593, 423] width 398 height 16
type textarea "-"
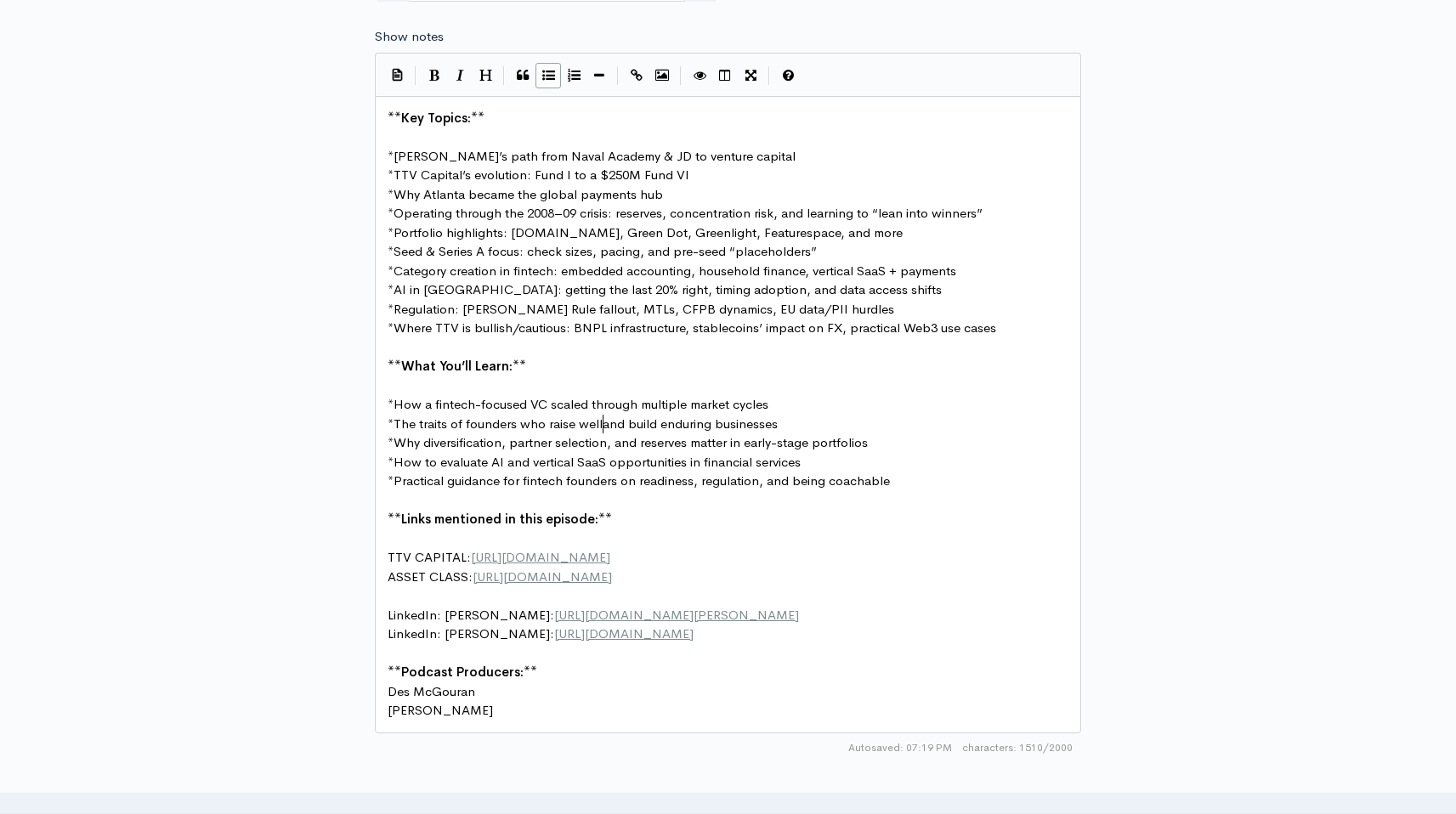
type textarea ","
click at [562, 220] on span "Operating through the 2008–09 crisis: reserves, concentration risk, and learnin…" at bounding box center [688, 213] width 589 height 16
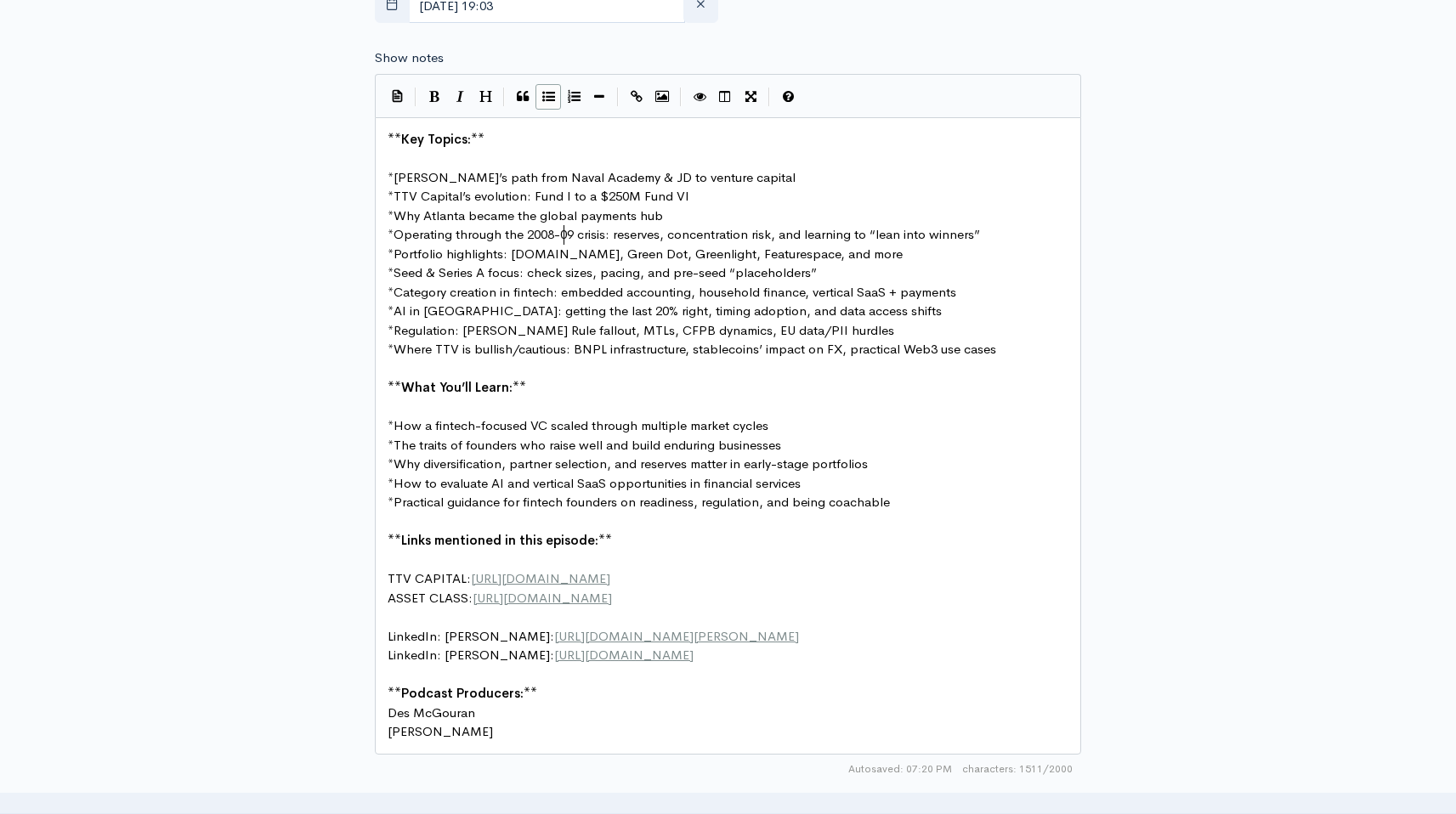
type textarea "-"
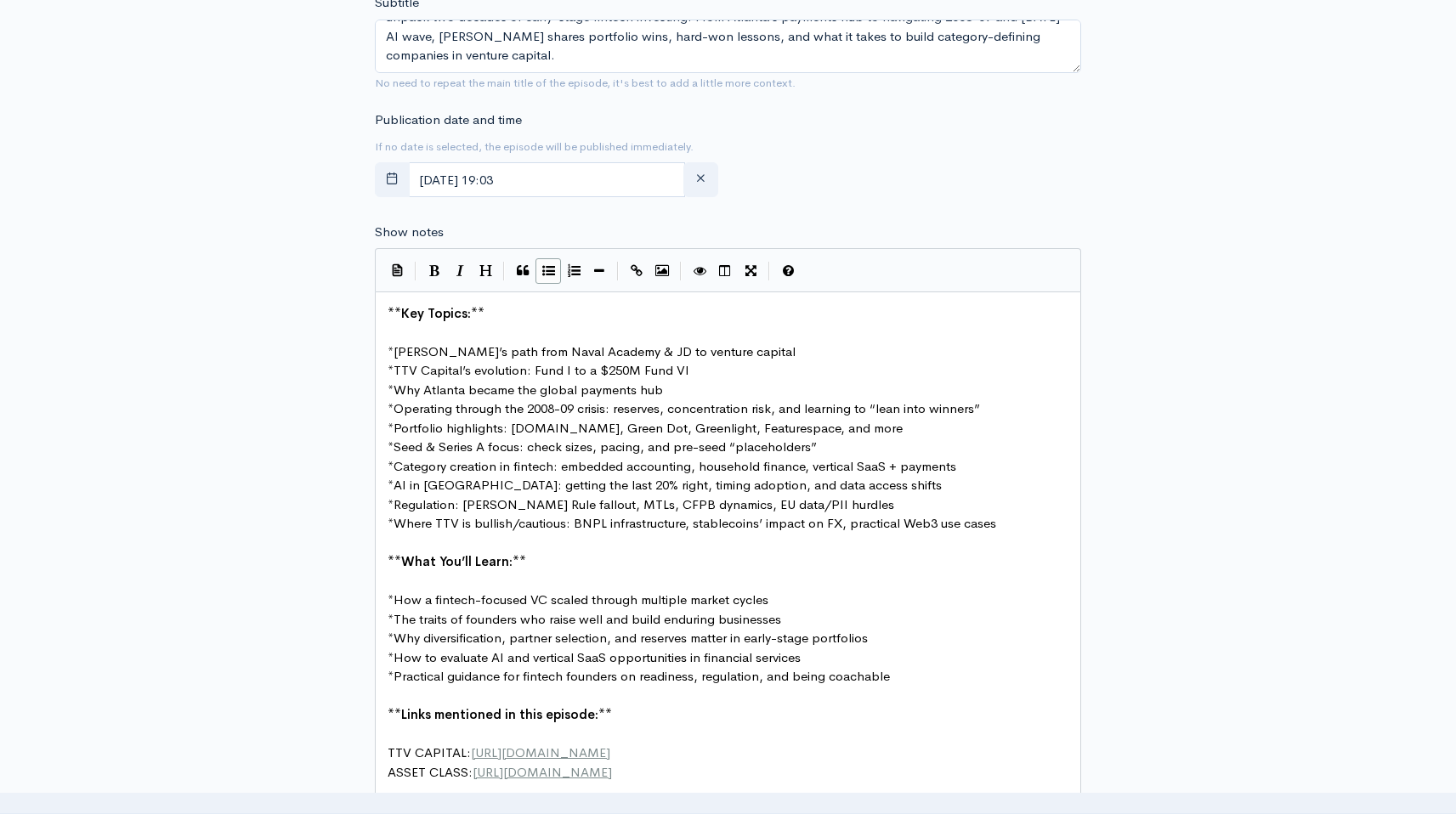
scroll to position [560, 0]
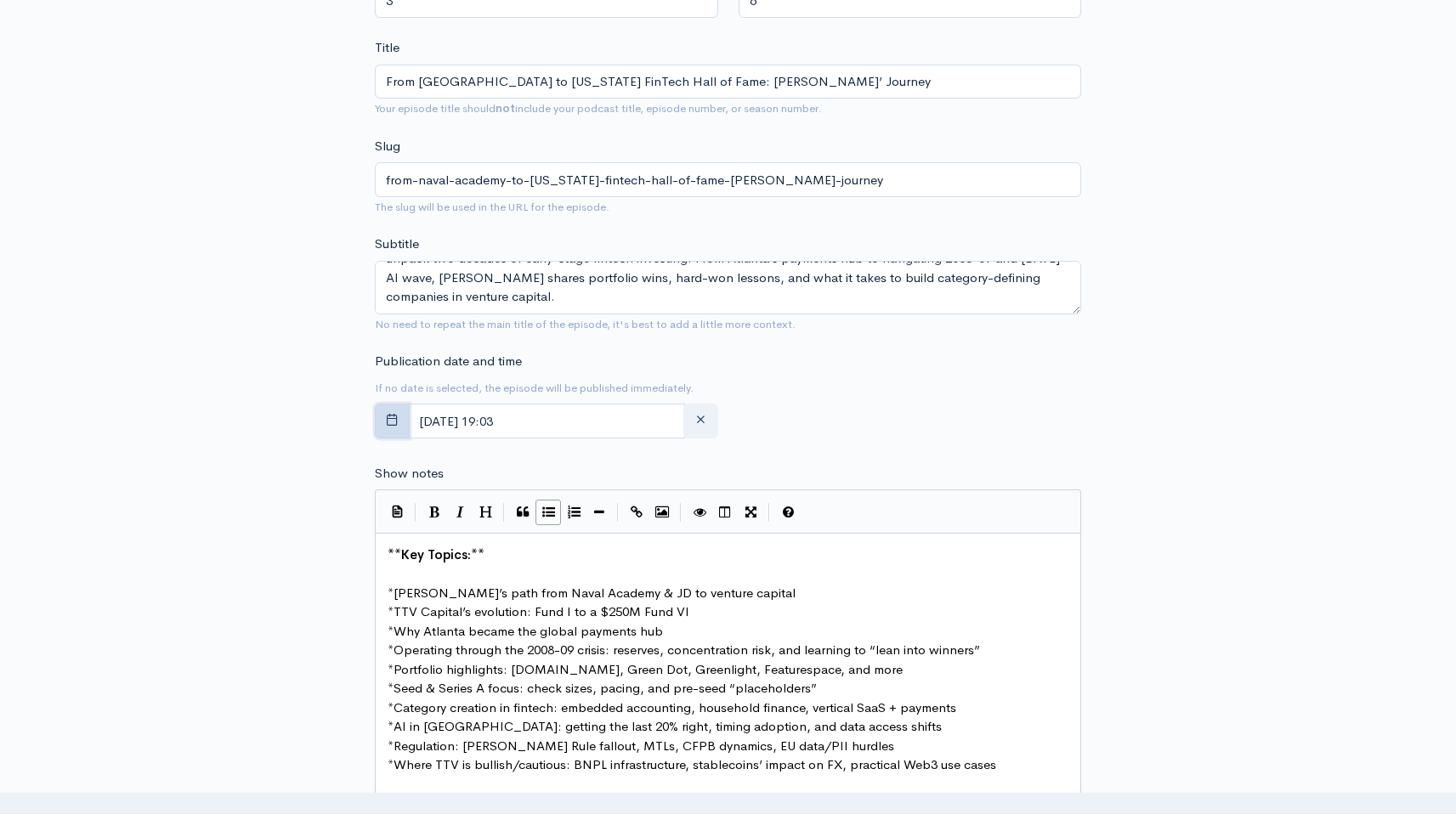
click at [401, 411] on button "button" at bounding box center [392, 420] width 35 height 35
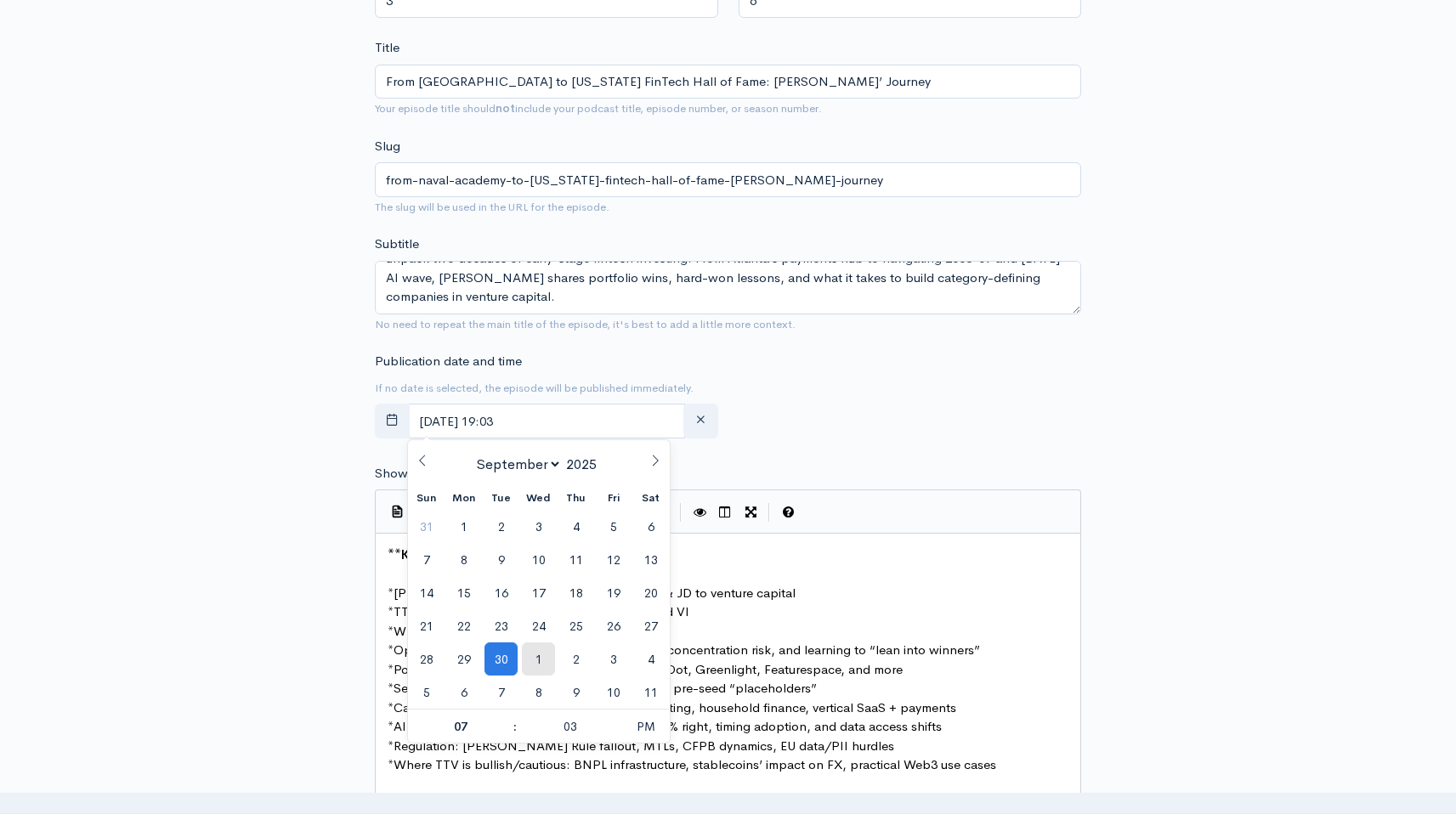
click at [528, 654] on span "1" at bounding box center [538, 658] width 33 height 33
type input "October, 01 2025 19:03"
select select "9"
type input "1"
type input "8"
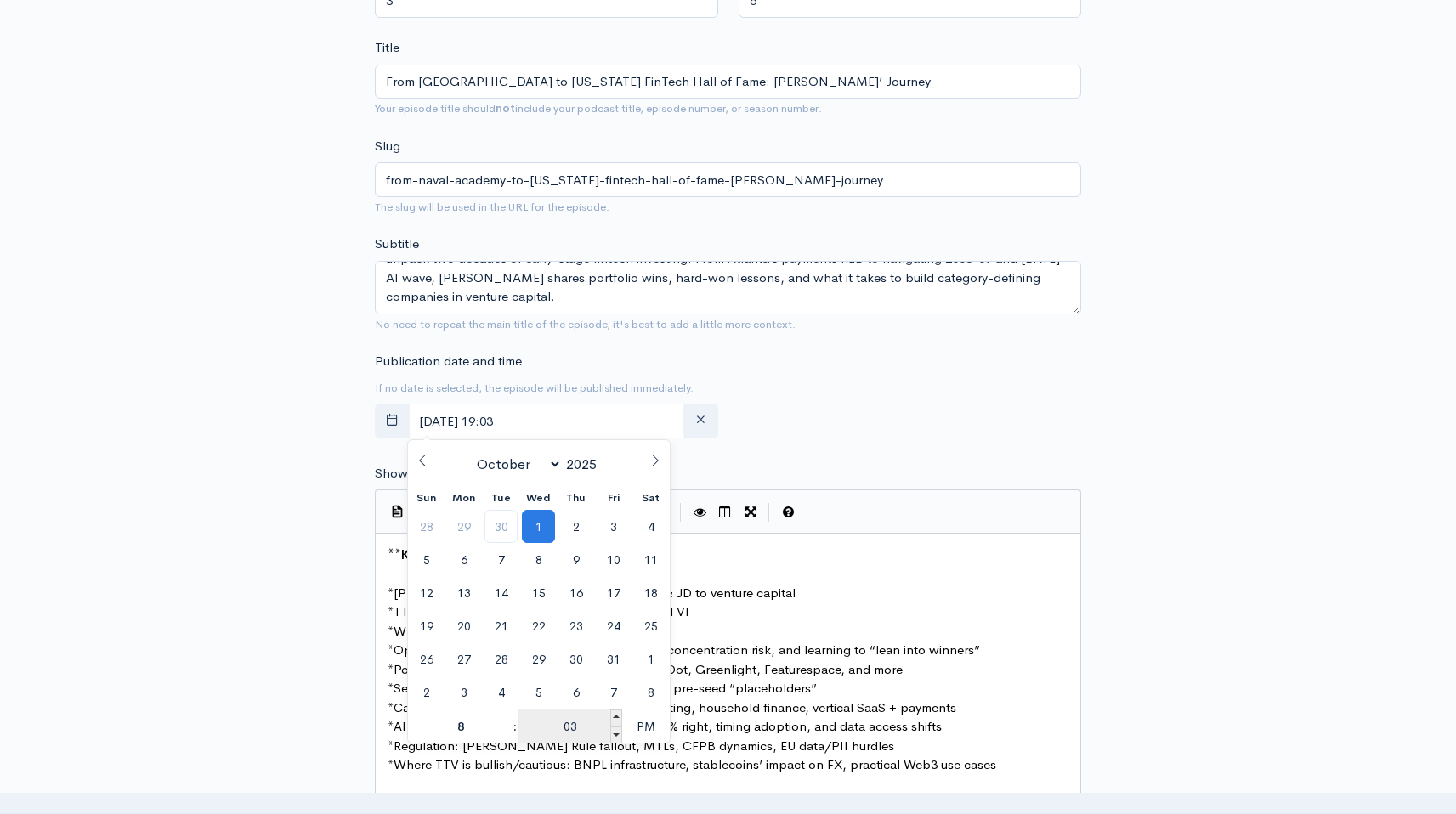
type input "October, 01 2025 20:03"
type input "08"
click at [583, 721] on input "03" at bounding box center [569, 726] width 104 height 34
type input "31"
click at [652, 720] on span "PM" at bounding box center [645, 726] width 46 height 34
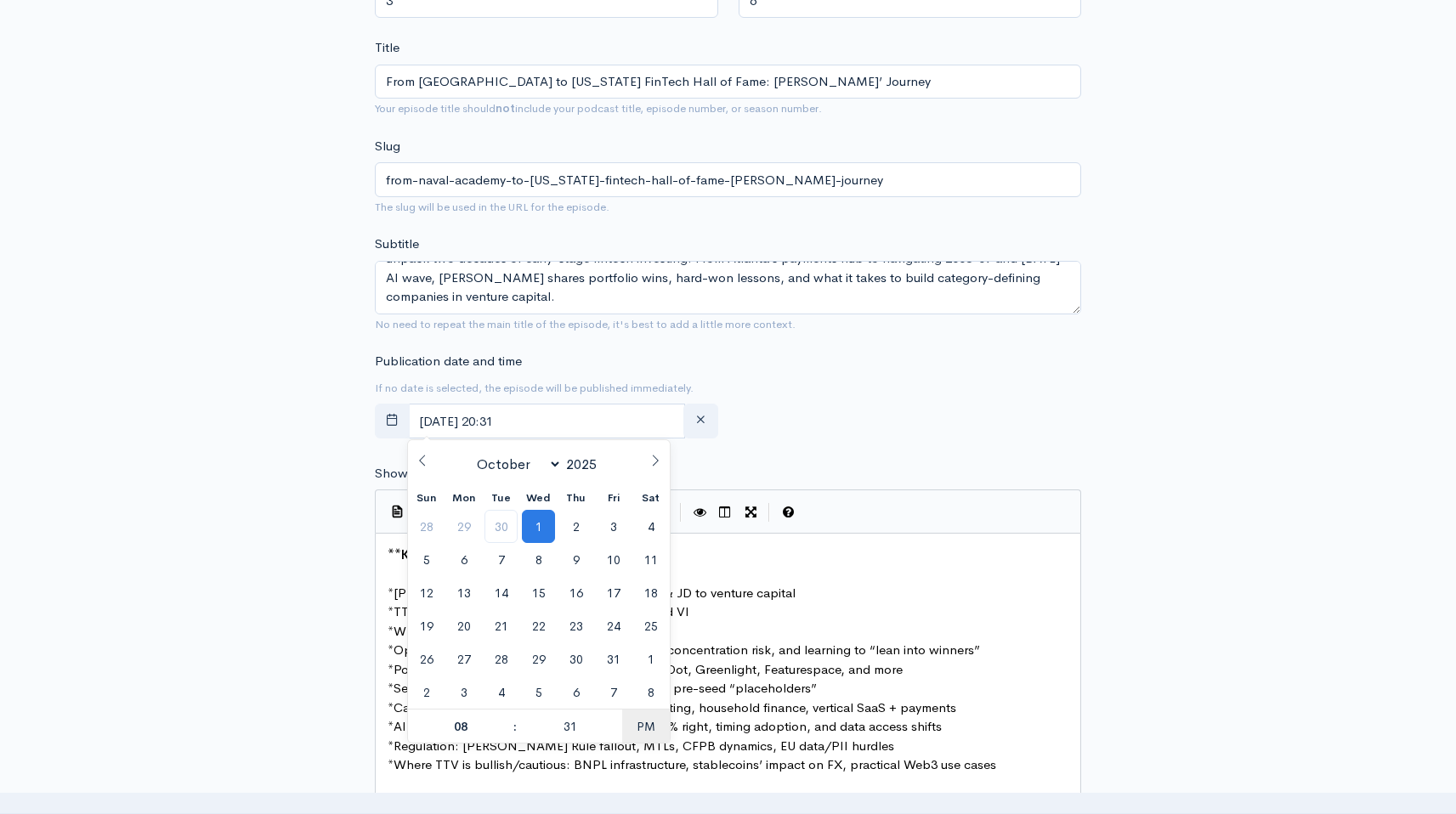
type input "October, 01 2025 08:31"
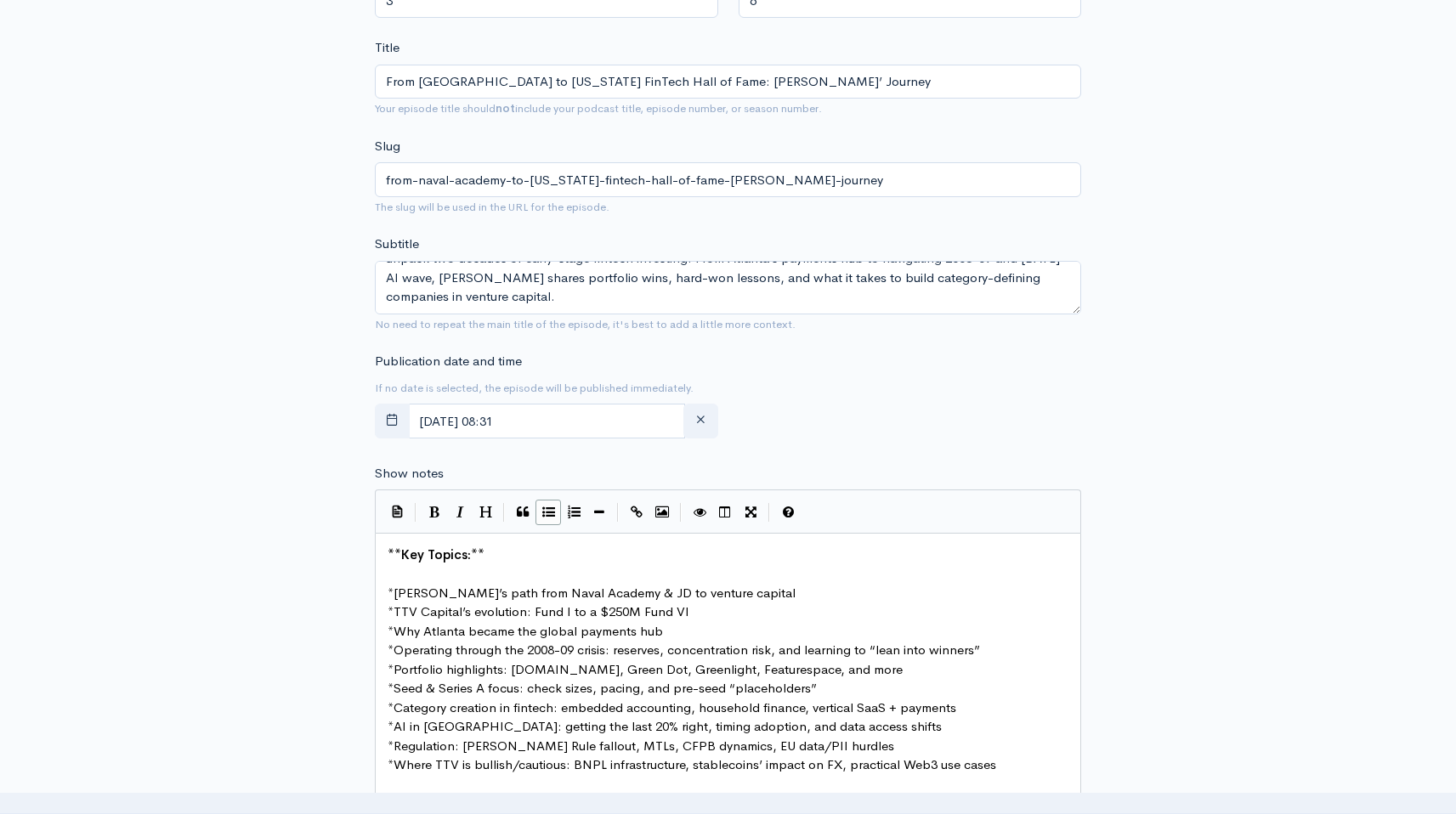
click at [815, 401] on div "Publication date and time If no date is selected, the episode will be published…" at bounding box center [727, 398] width 726 height 94
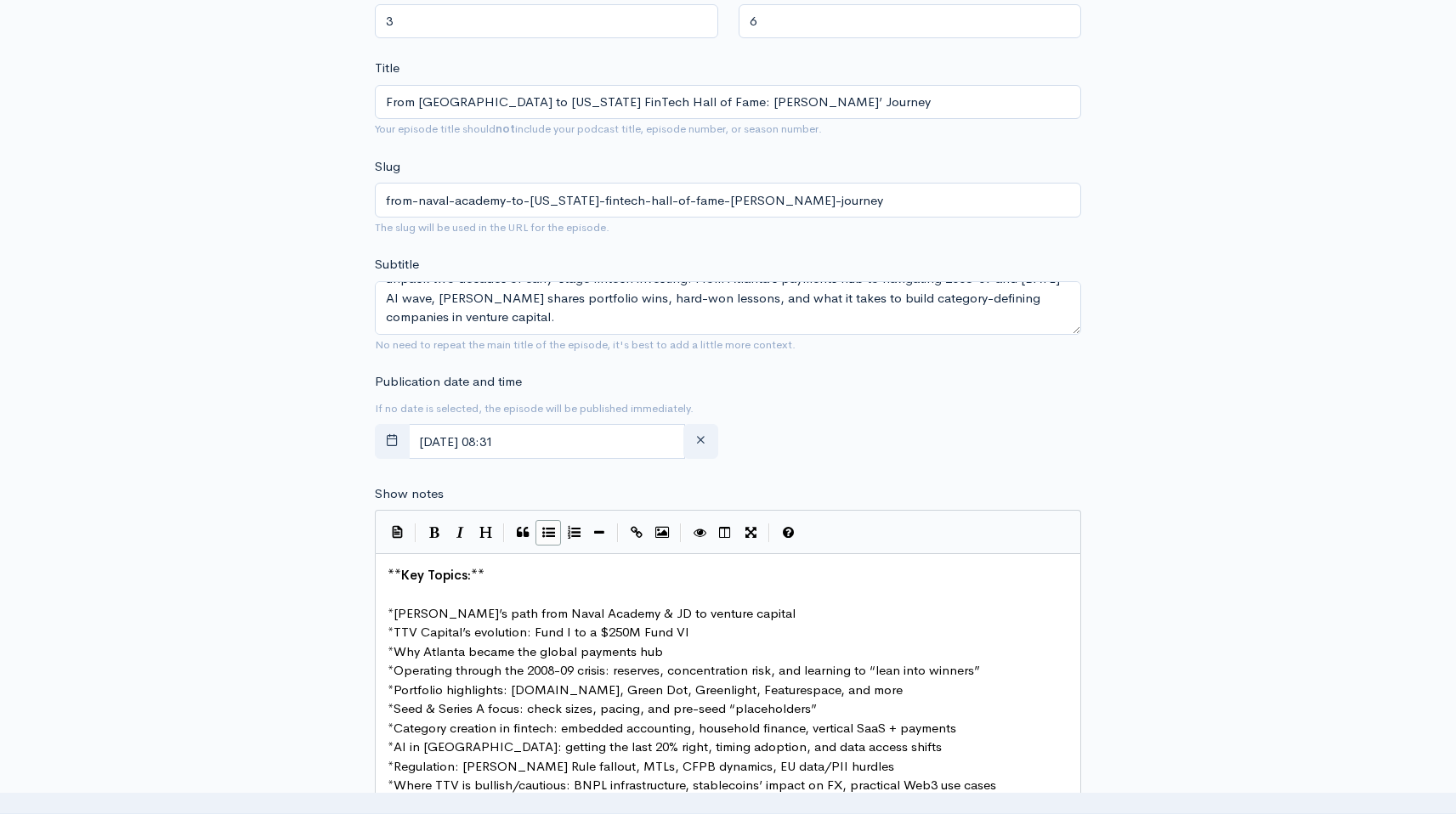
scroll to position [0, 0]
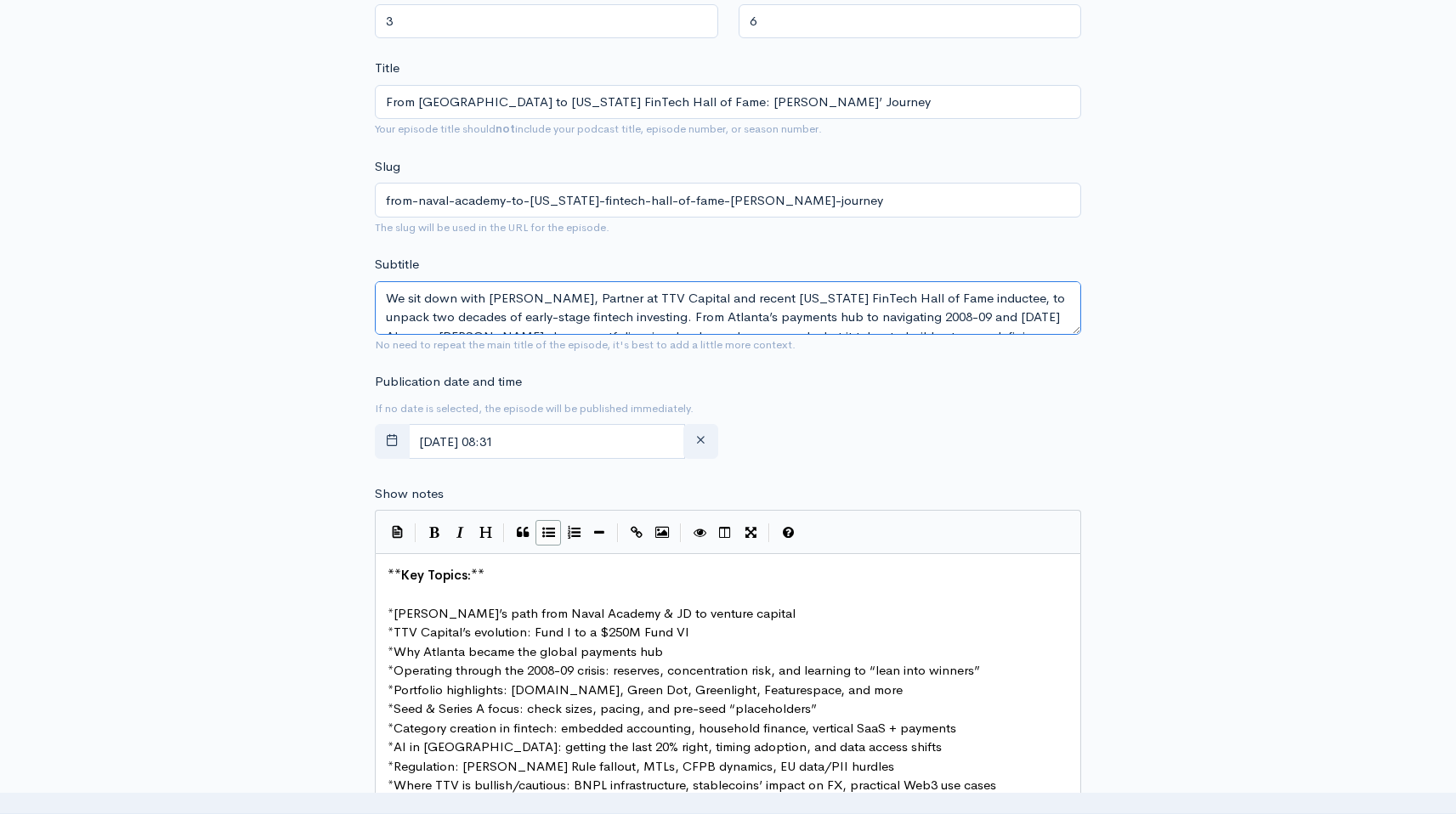
click at [623, 322] on textarea "We sit down with Sean Banks, Partner at TTV Capital and recent Georgia FinTech …" at bounding box center [728, 308] width 707 height 53
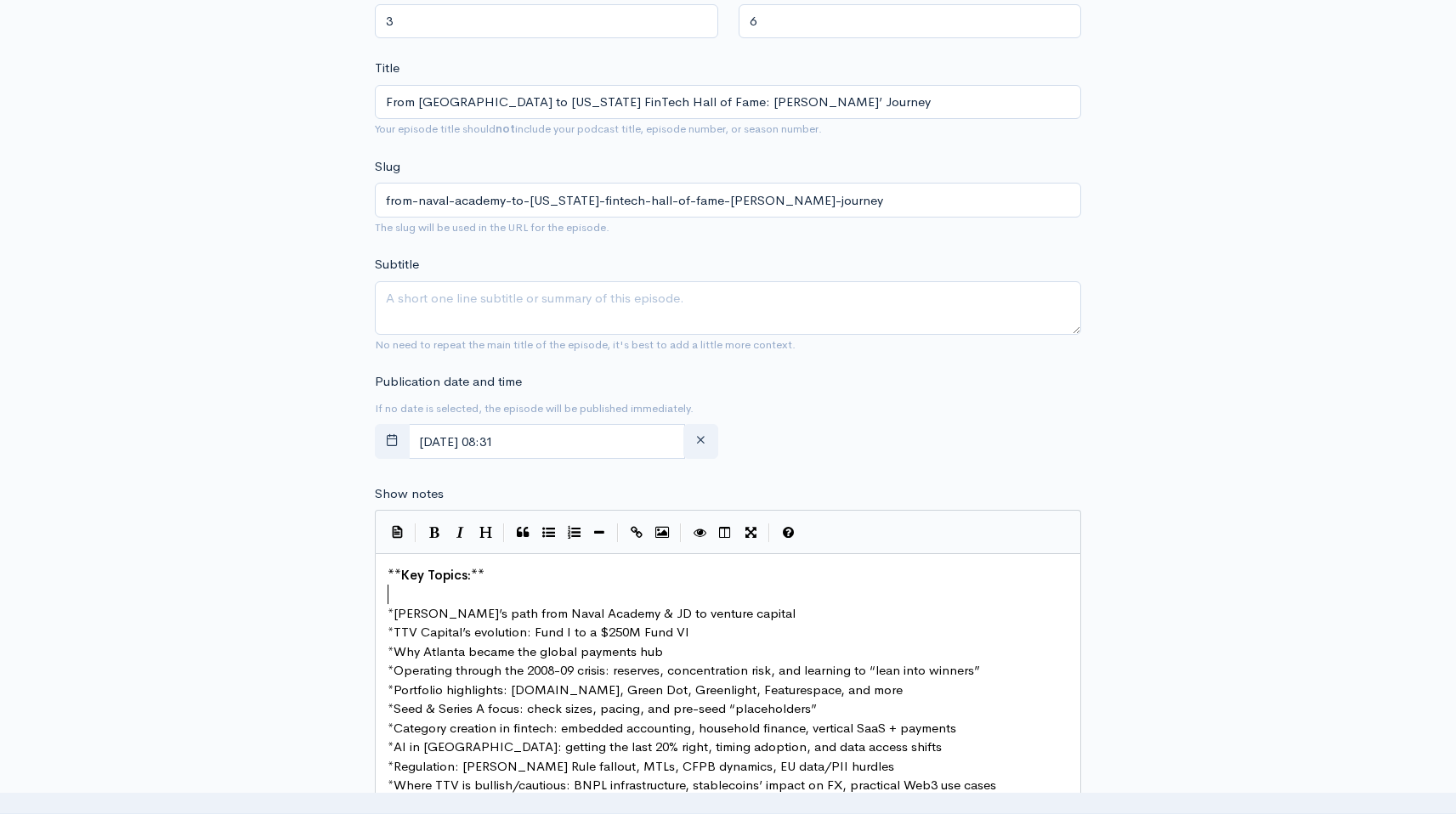
scroll to position [6, 0]
click at [515, 599] on pre "​" at bounding box center [728, 594] width 688 height 20
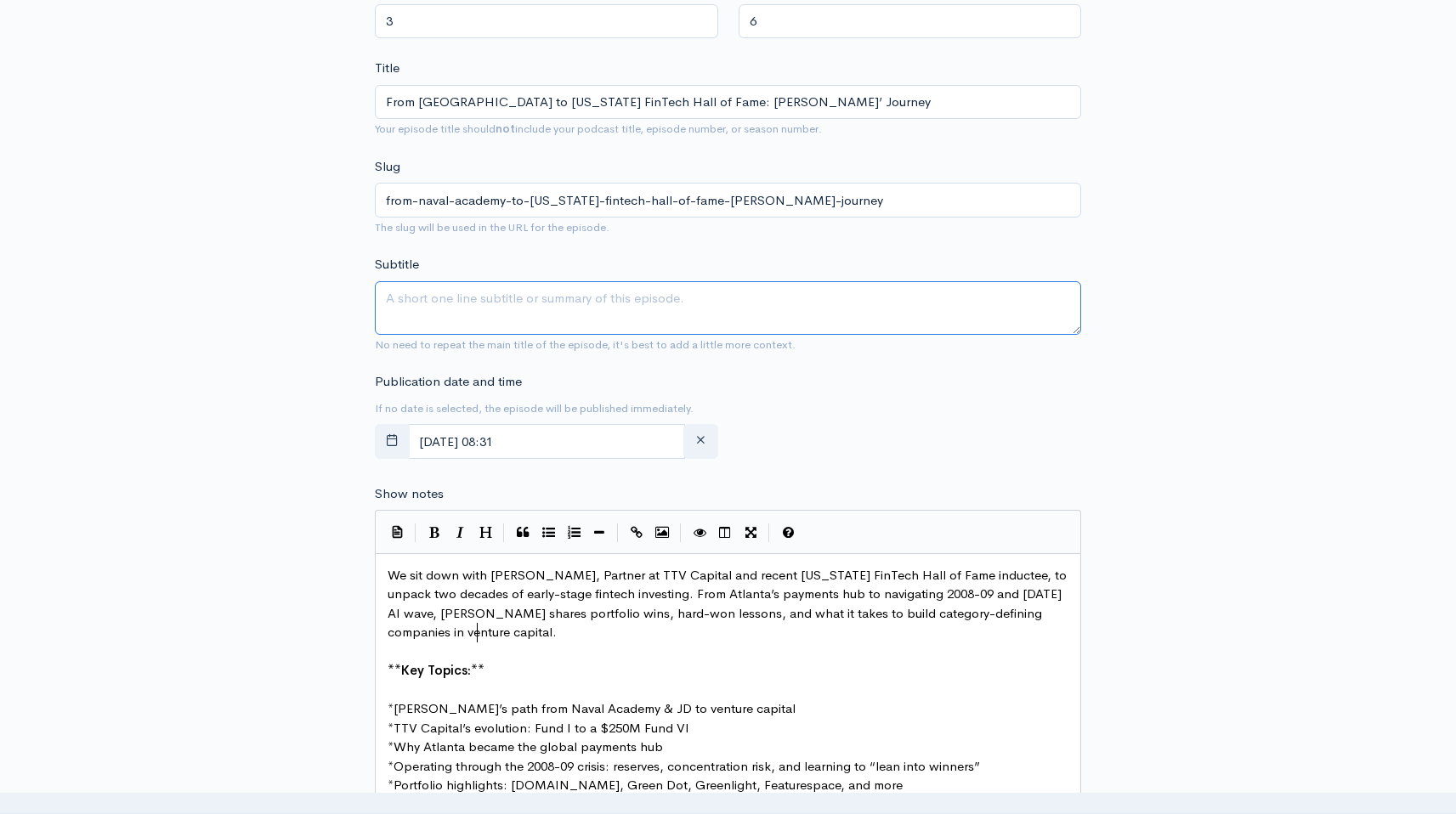
click at [510, 307] on textarea "Subtitle" at bounding box center [728, 308] width 707 height 53
paste textarea "Sean Banks, TTV Capital partner & Georgia FinTech Hall of Fame inductee, shares…"
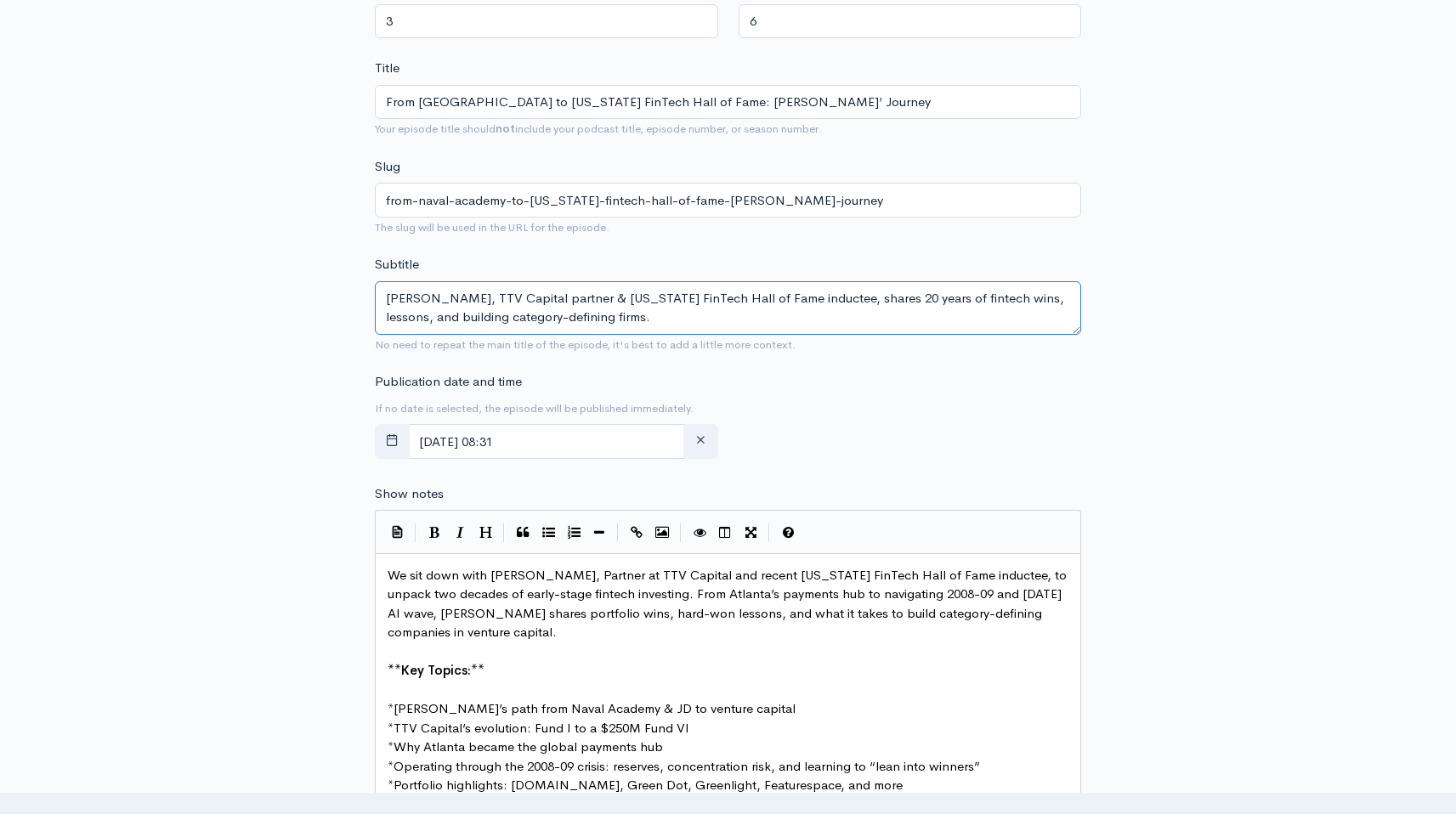
type textarea "Sean Banks, TTV Capital partner & Georgia FinTech Hall of Fame inductee, shares…"
click at [487, 76] on div "Title From Naval Academy to Georgia FinTech Hall of Fame: Sean Banks’ Journey Y…" at bounding box center [728, 99] width 707 height 80
click at [518, 102] on input "From [GEOGRAPHIC_DATA] to [US_STATE] FinTech Hall of Fame: [PERSON_NAME]’ Journ…" at bounding box center [728, 102] width 707 height 35
click at [1219, 198] on div "New episode Create a new episode Back to episodes Audio file Choose file TPOPC …" at bounding box center [728, 687] width 1456 height 2336
click at [569, 448] on input "October, 01 2025 08:31" at bounding box center [546, 441] width 277 height 35
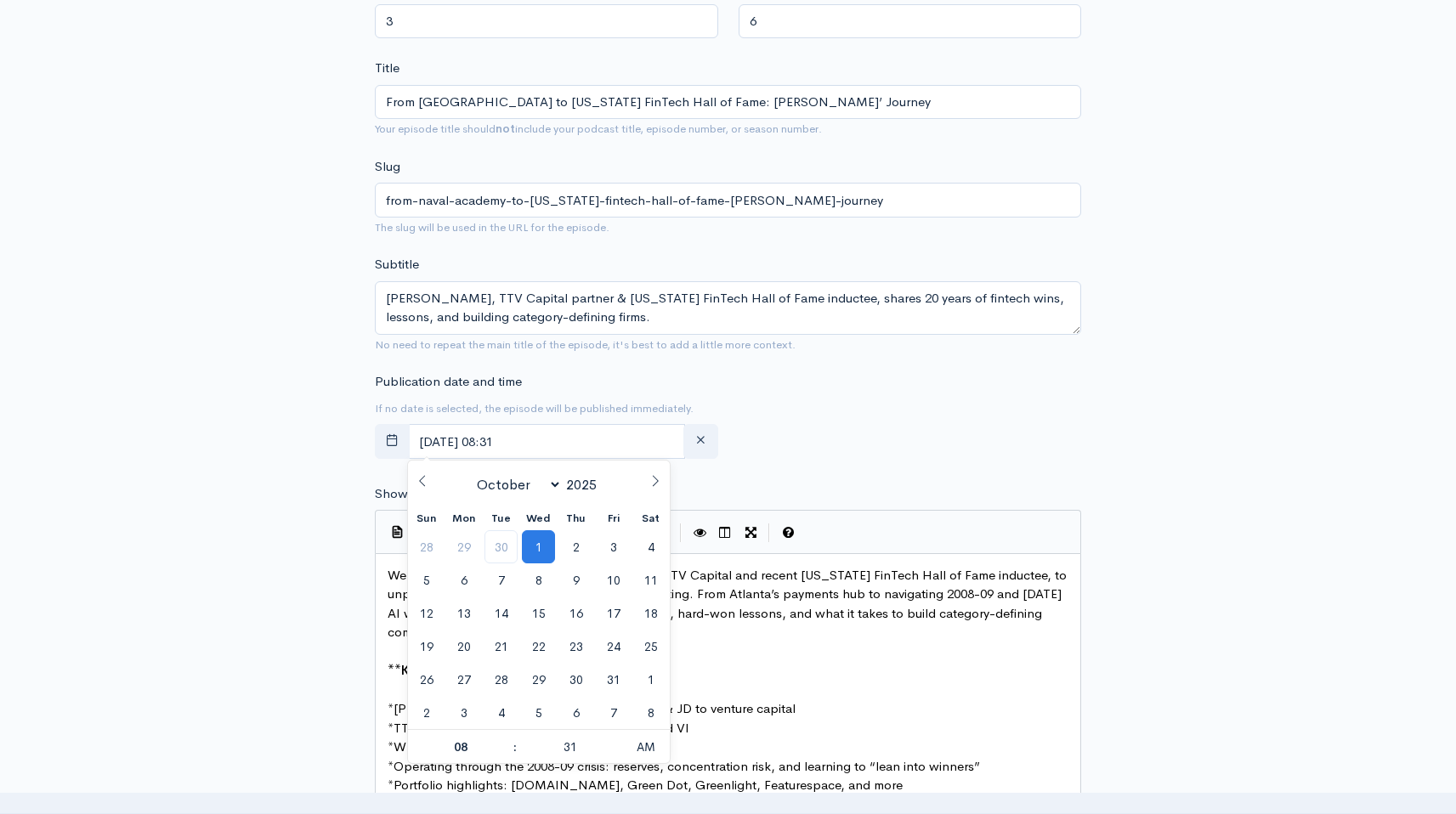
click at [804, 406] on div "Publication date and time If no date is selected, the episode will be published…" at bounding box center [727, 419] width 726 height 94
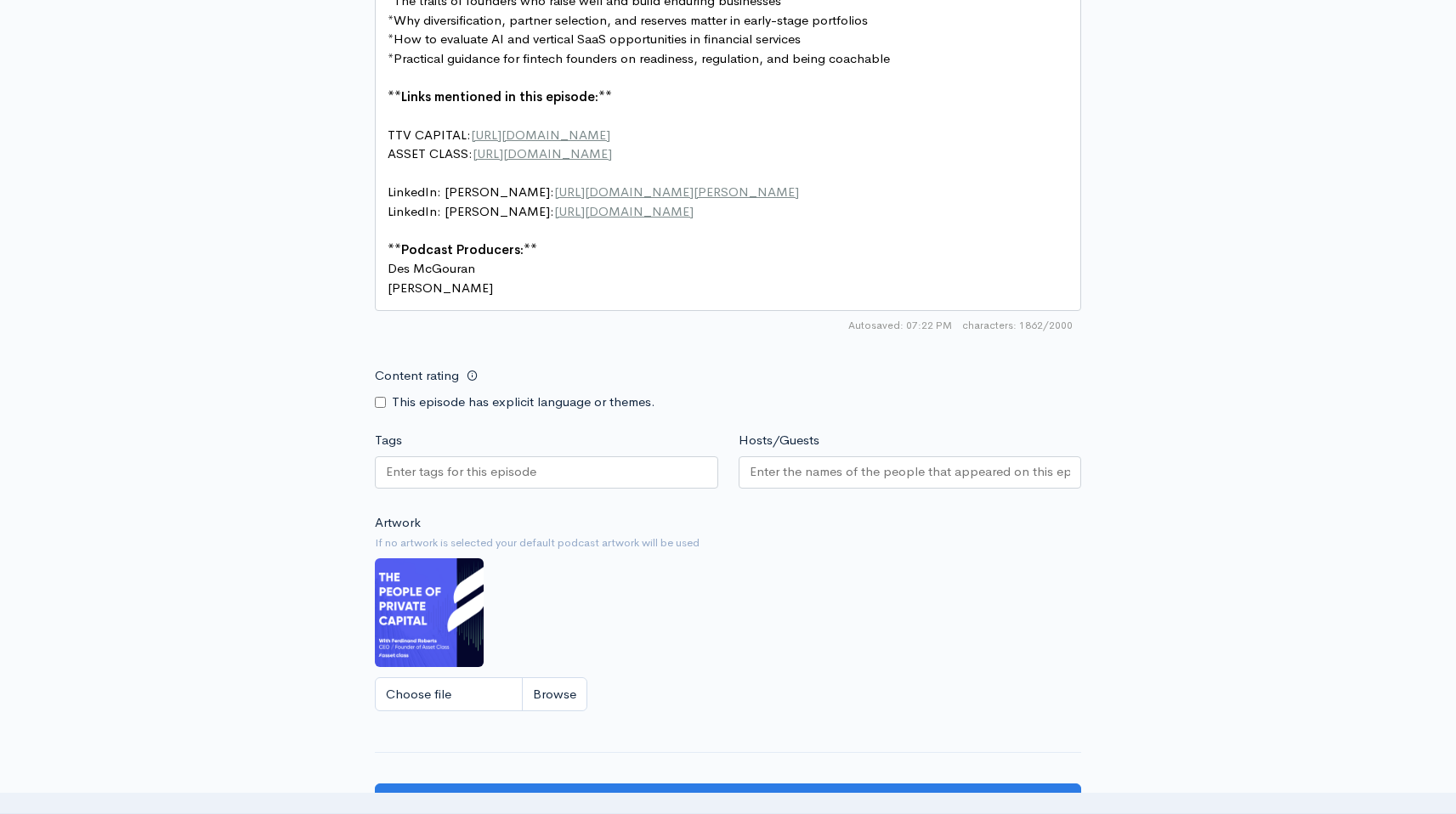
scroll to position [1813, 0]
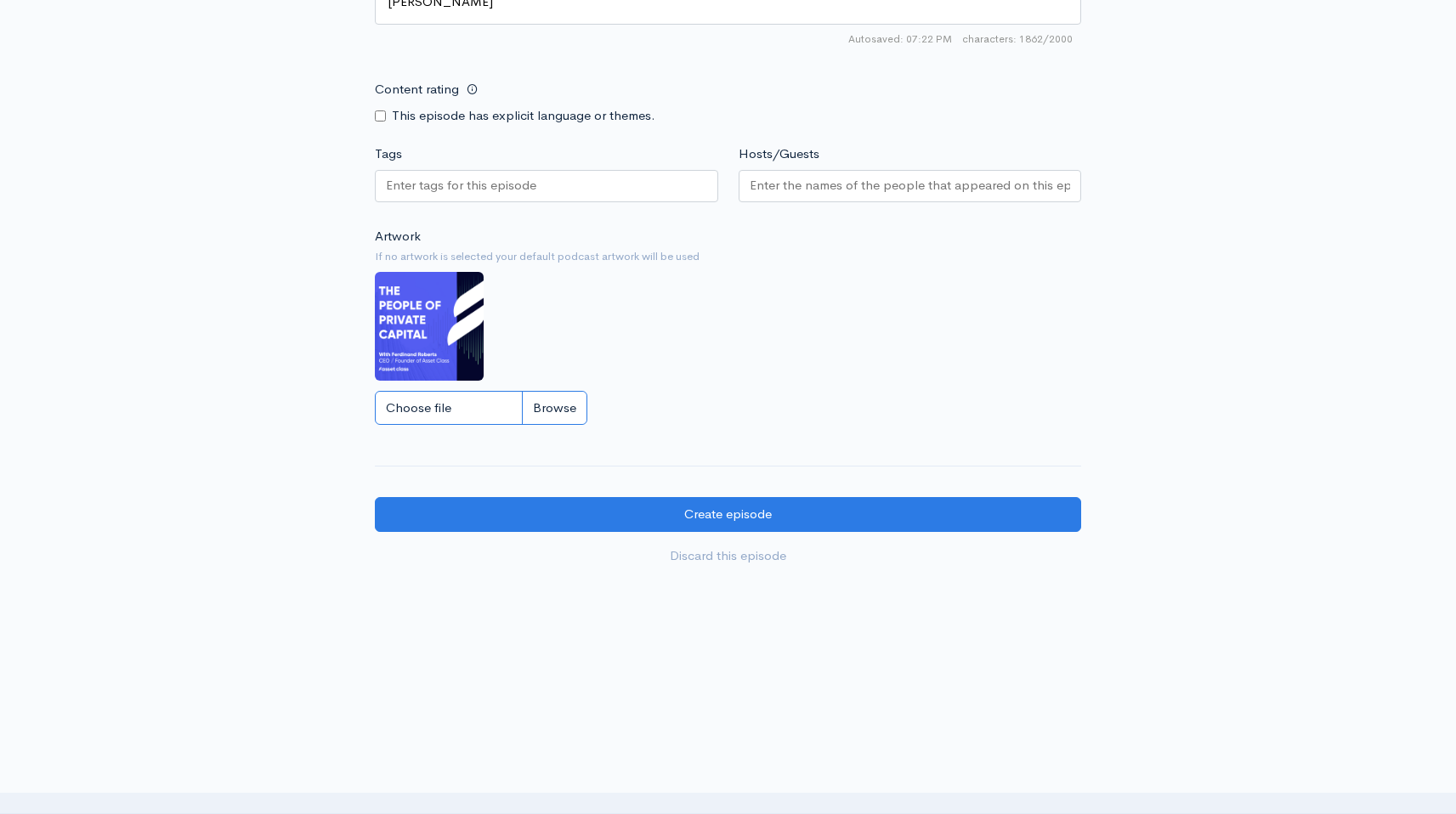
click at [468, 402] on input "Choose file" at bounding box center [481, 408] width 212 height 35
click at [477, 399] on input "Choose file" at bounding box center [481, 408] width 212 height 35
type input "C:\fakepath\Sean Banks podcast thumbnail.png"
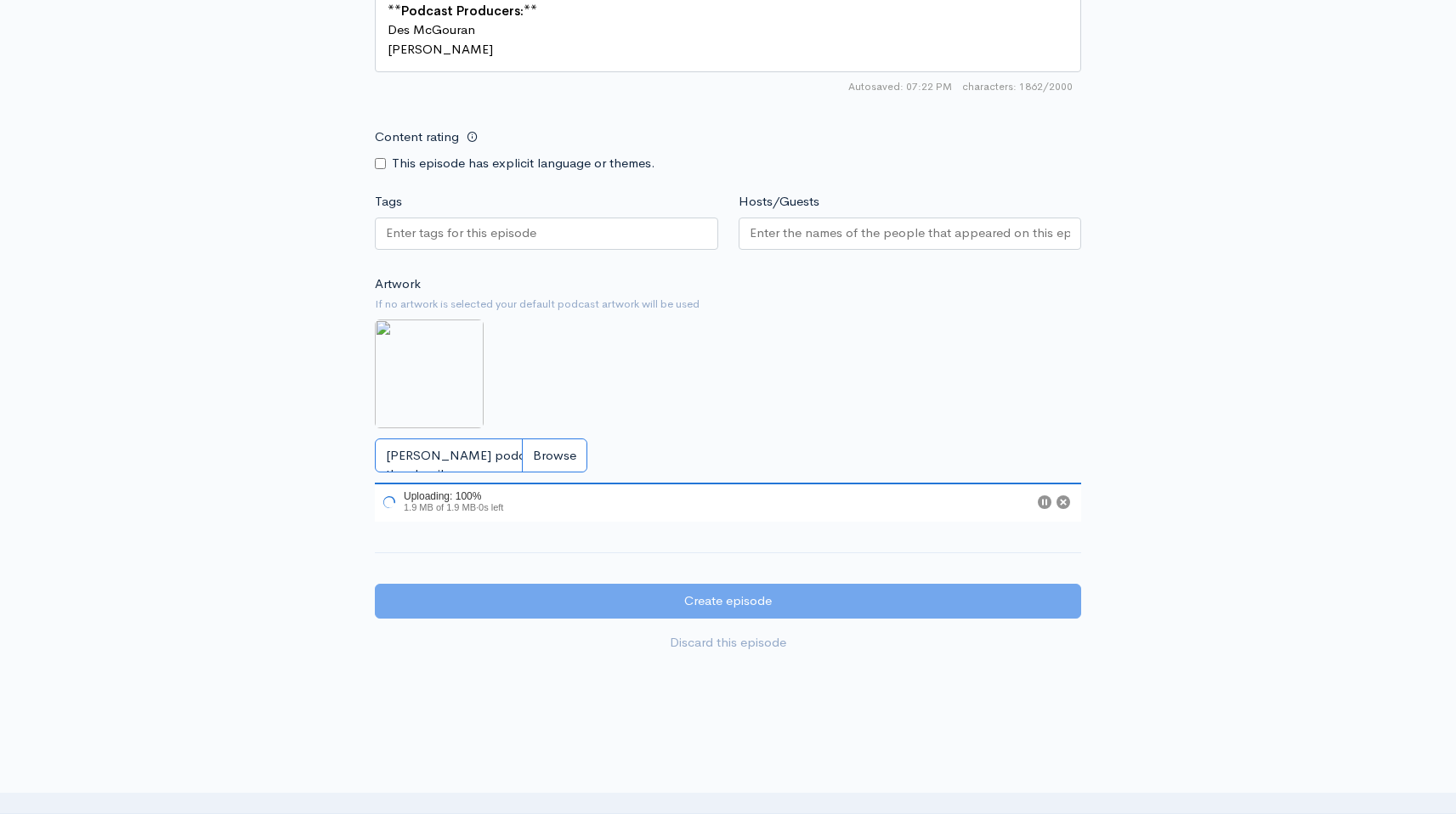
scroll to position [1726, 0]
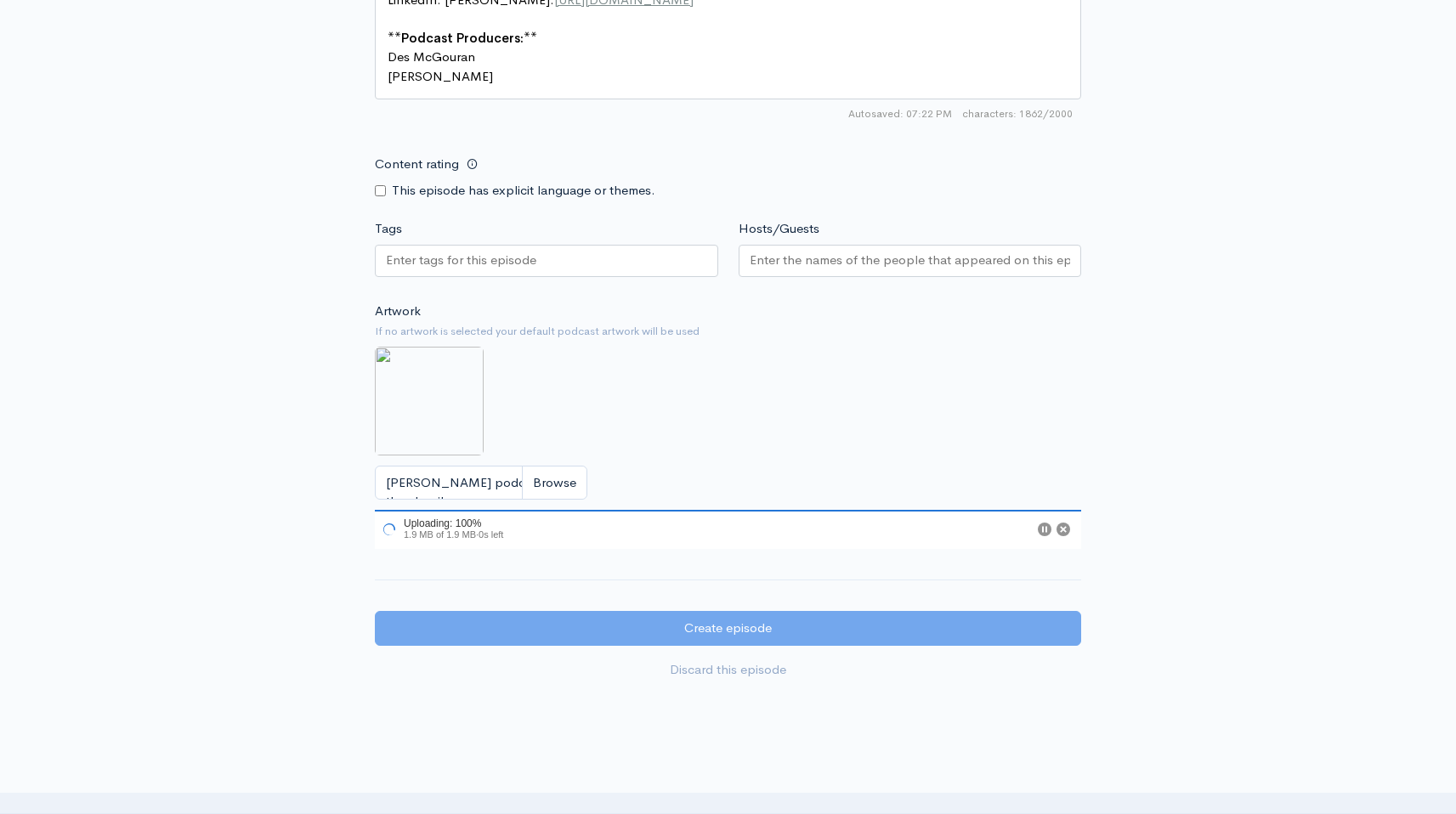
click at [612, 264] on div at bounding box center [546, 261] width 343 height 32
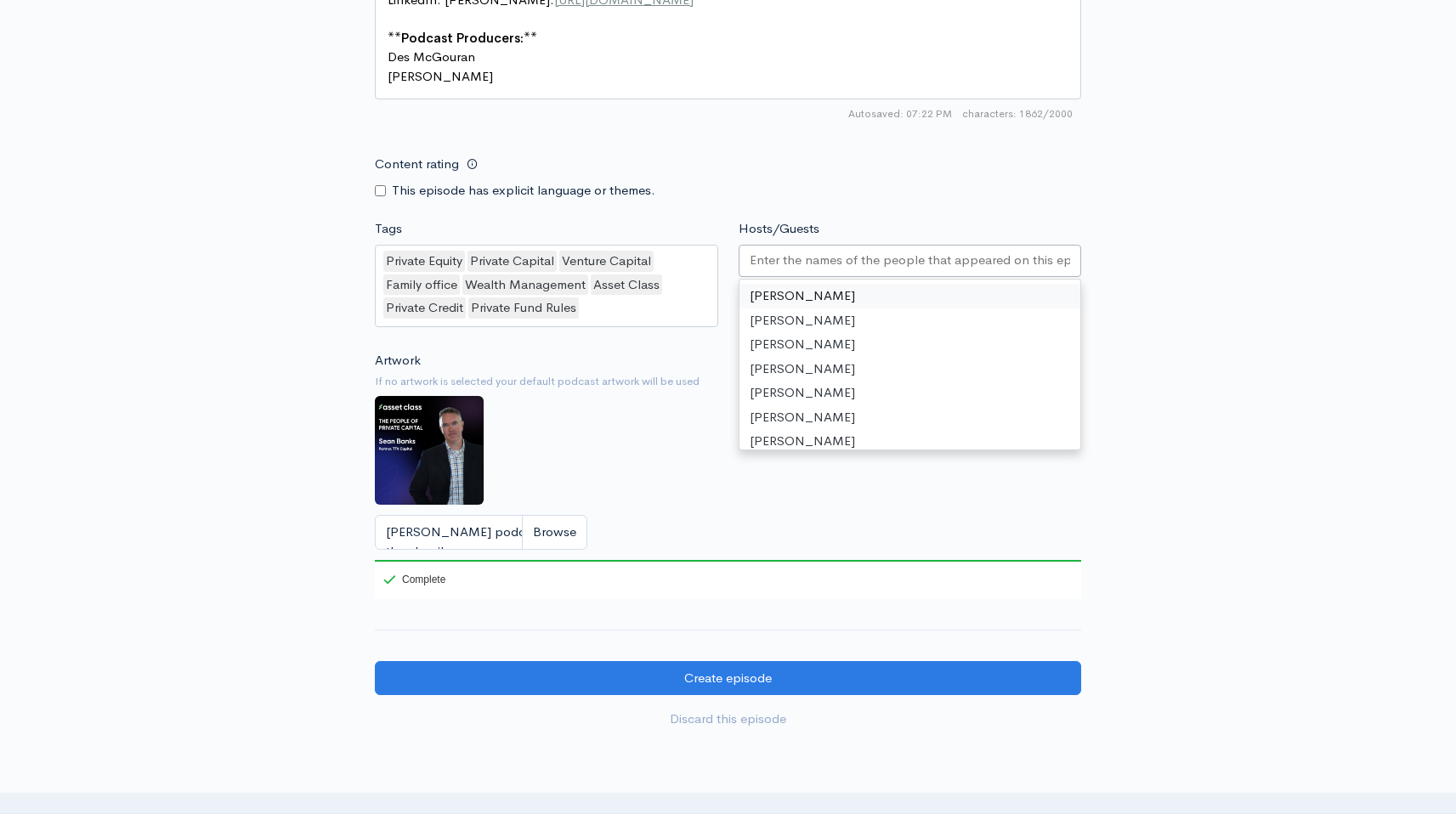
click at [784, 266] on input "Hosts/Guests" at bounding box center [910, 260] width 322 height 20
click at [894, 276] on div "Ferdinand Roberts" at bounding box center [910, 263] width 343 height 36
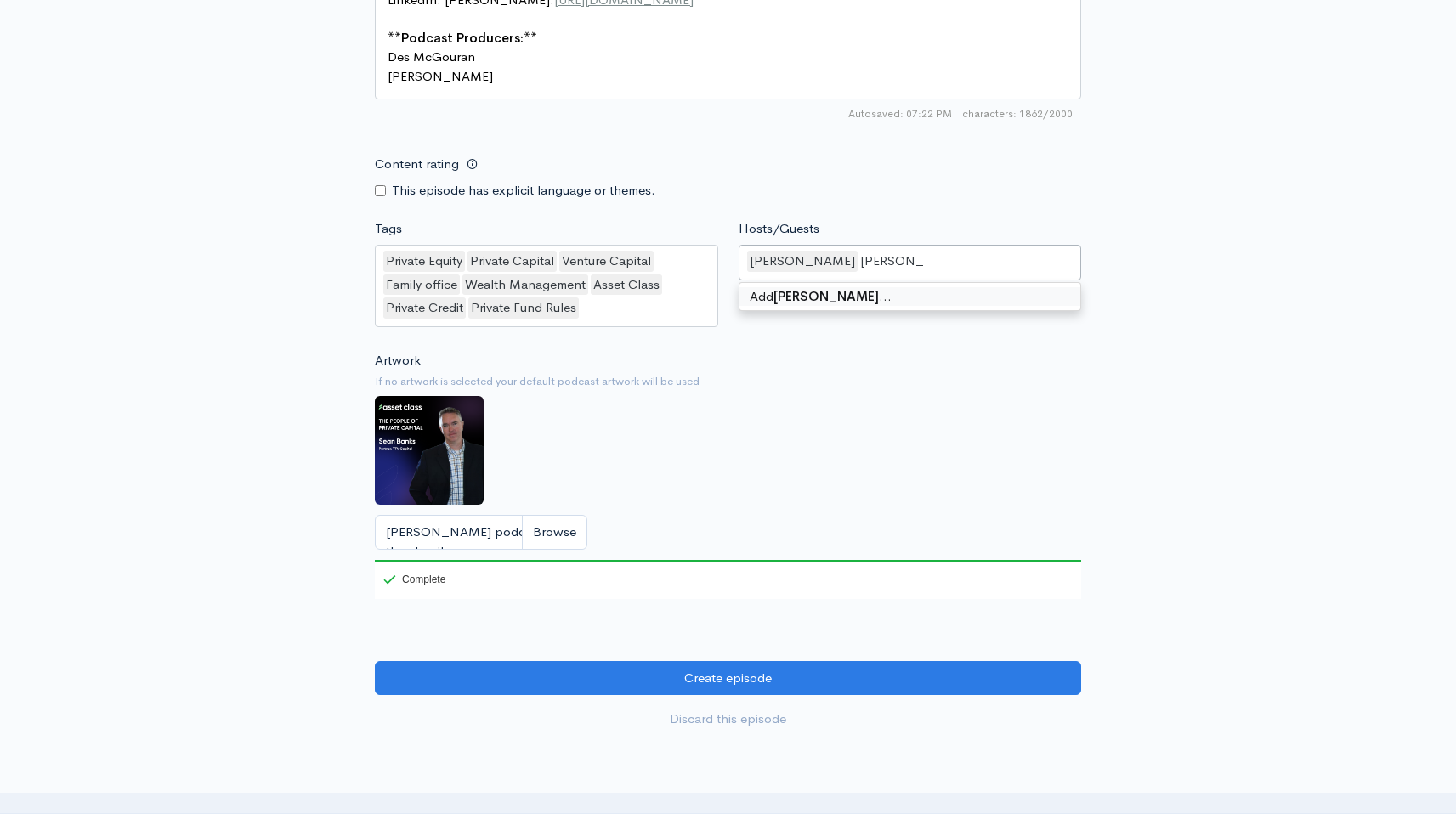
type input "Sean Banks"
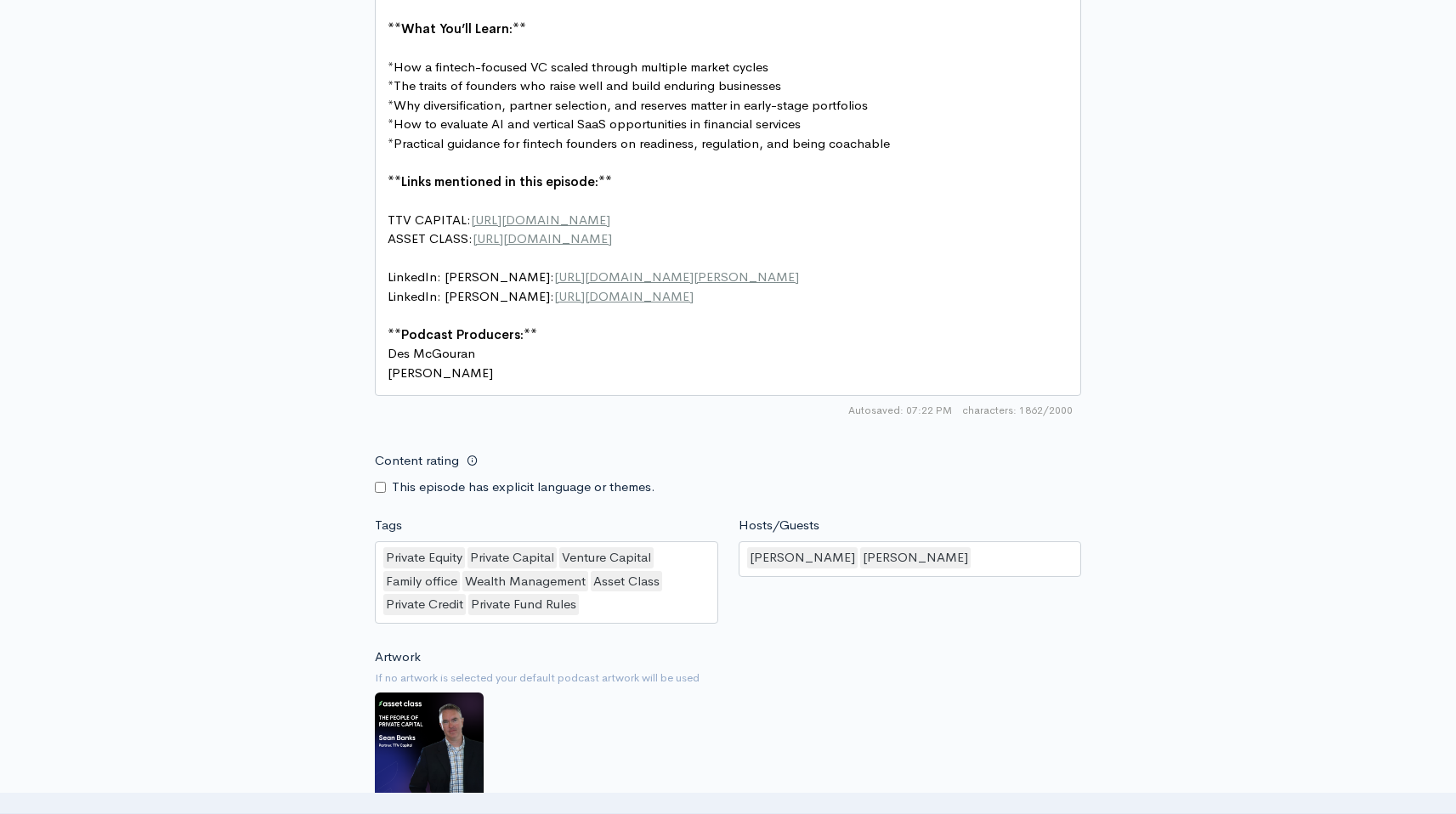
scroll to position [1902, 0]
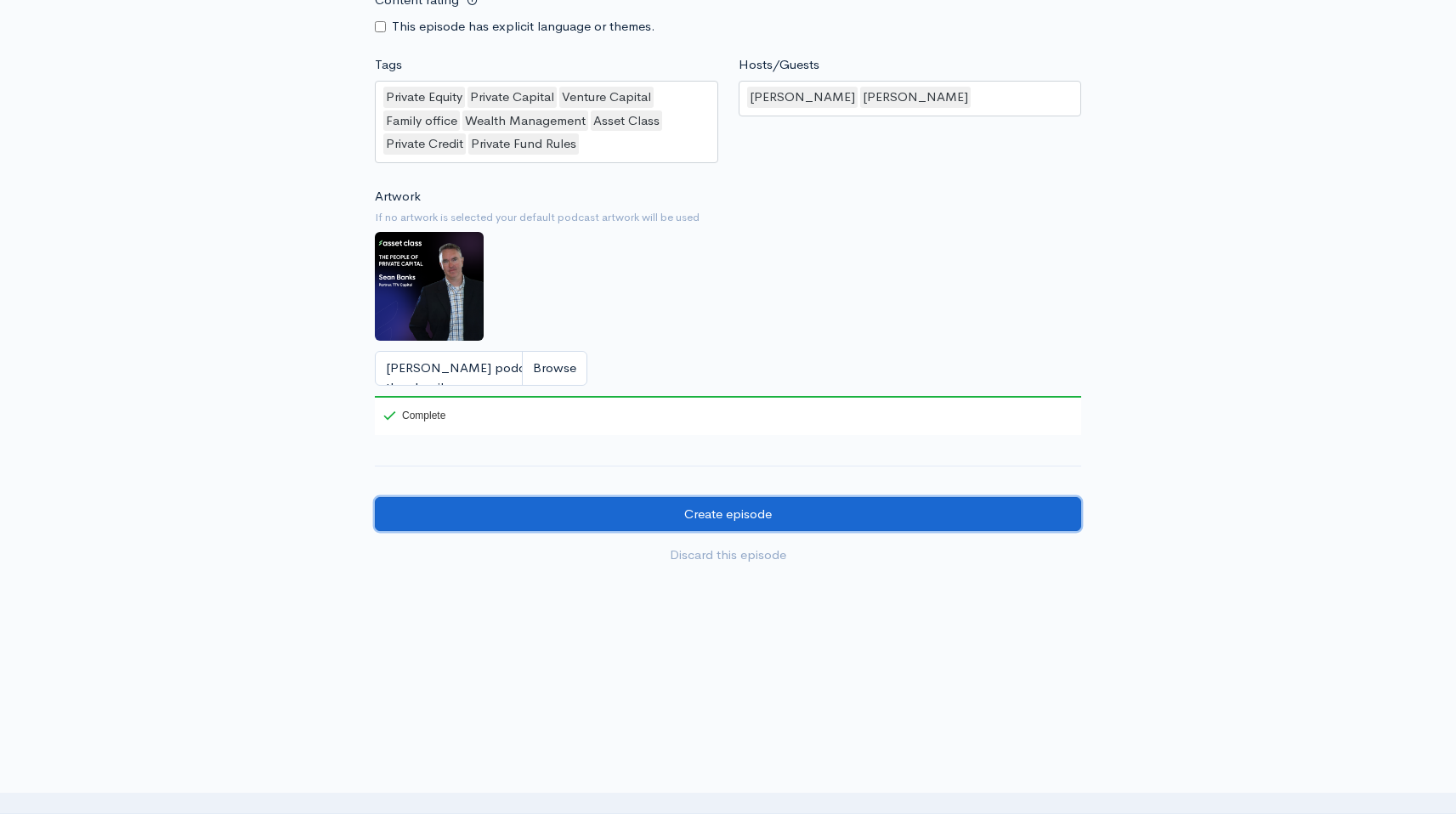
click at [770, 516] on input "Create episode" at bounding box center [728, 514] width 707 height 35
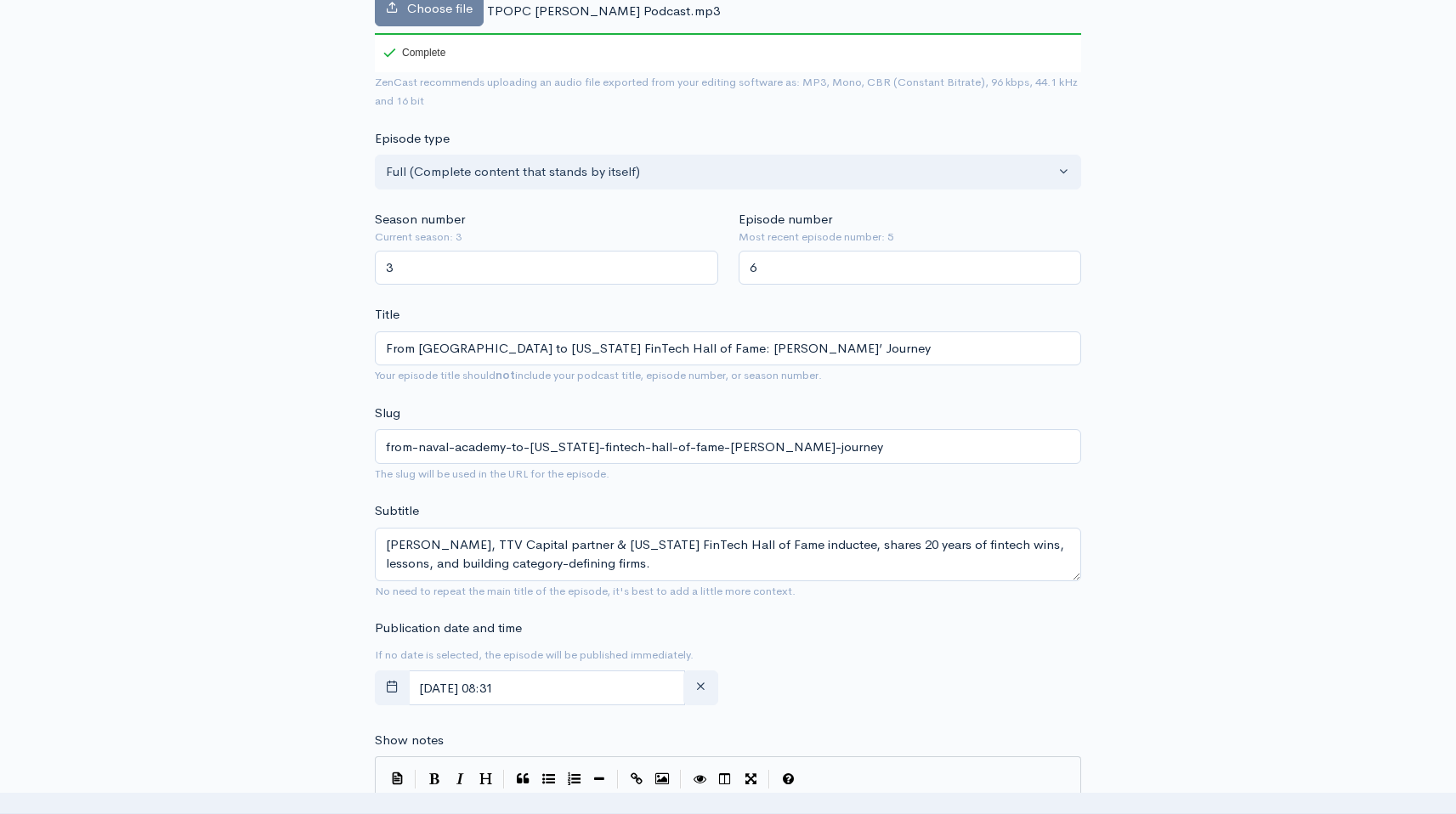
scroll to position [0, 0]
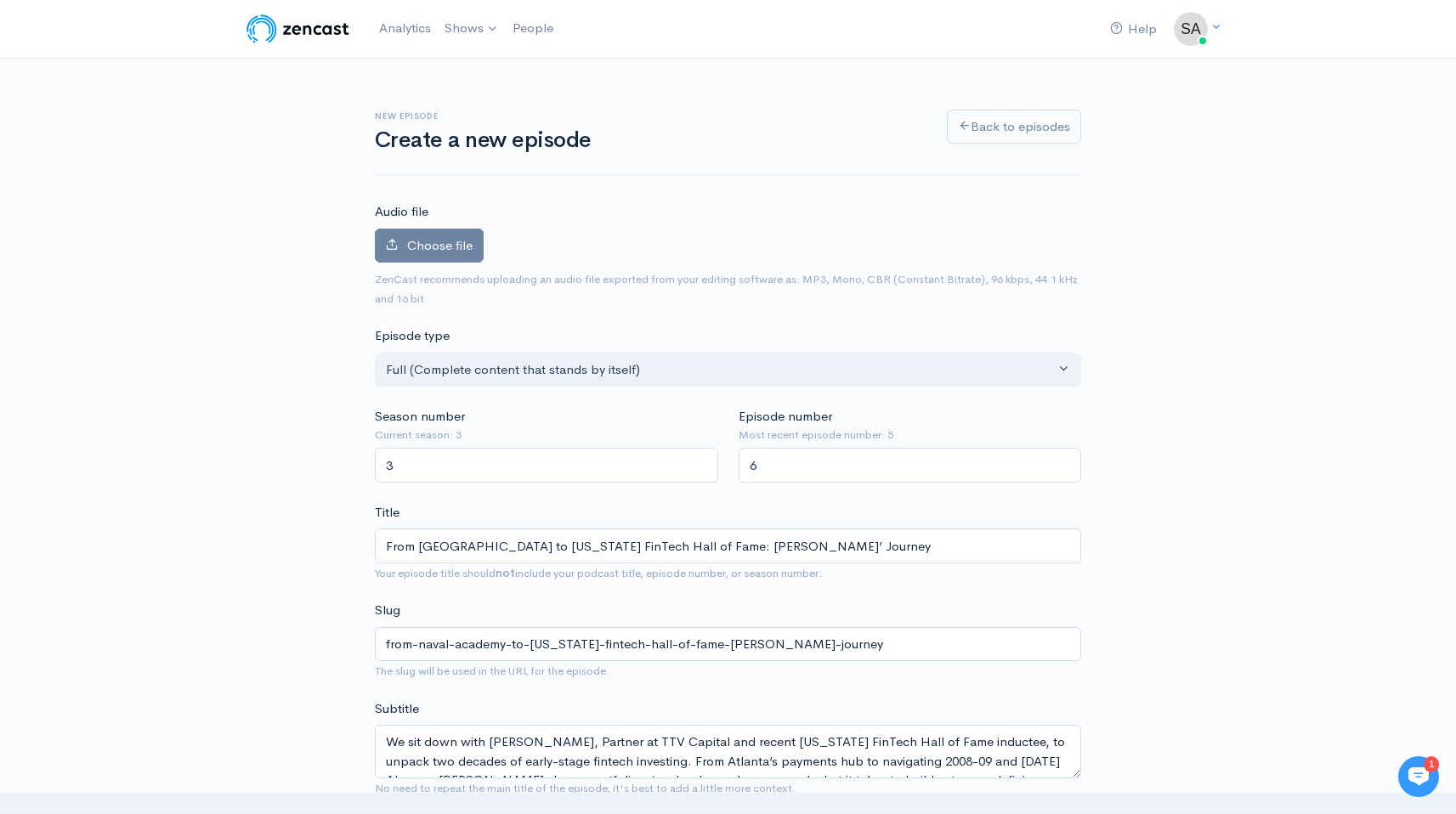
drag, startPoint x: 534, startPoint y: 125, endPoint x: 719, endPoint y: 126, distance: 185.0
click at [977, 109] on link "Back to episodes" at bounding box center [1014, 124] width 135 height 35
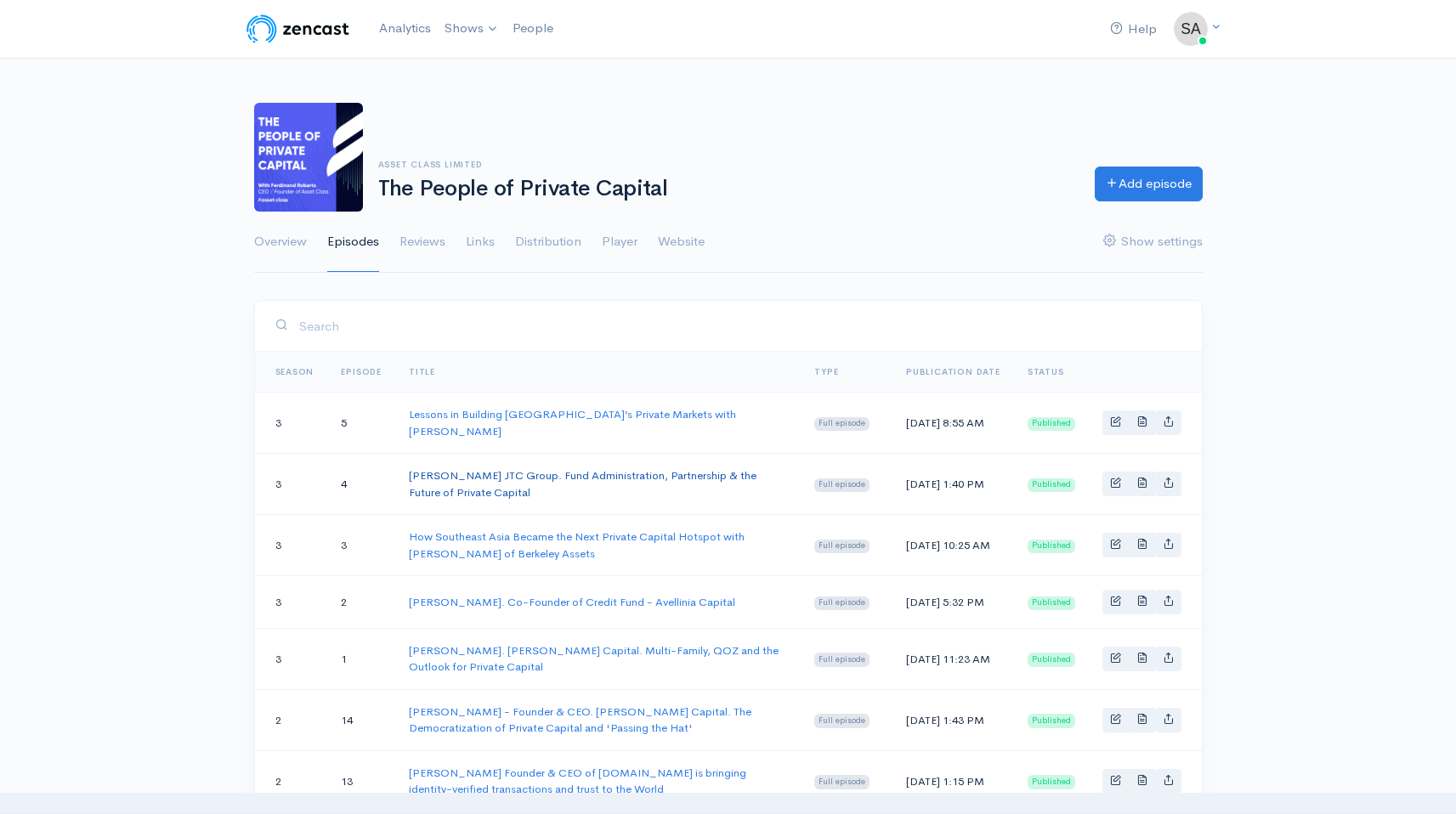
click at [483, 472] on link "[PERSON_NAME] JTC Group. Fund Administration, Partnership & the Future of Priva…" at bounding box center [583, 484] width 348 height 31
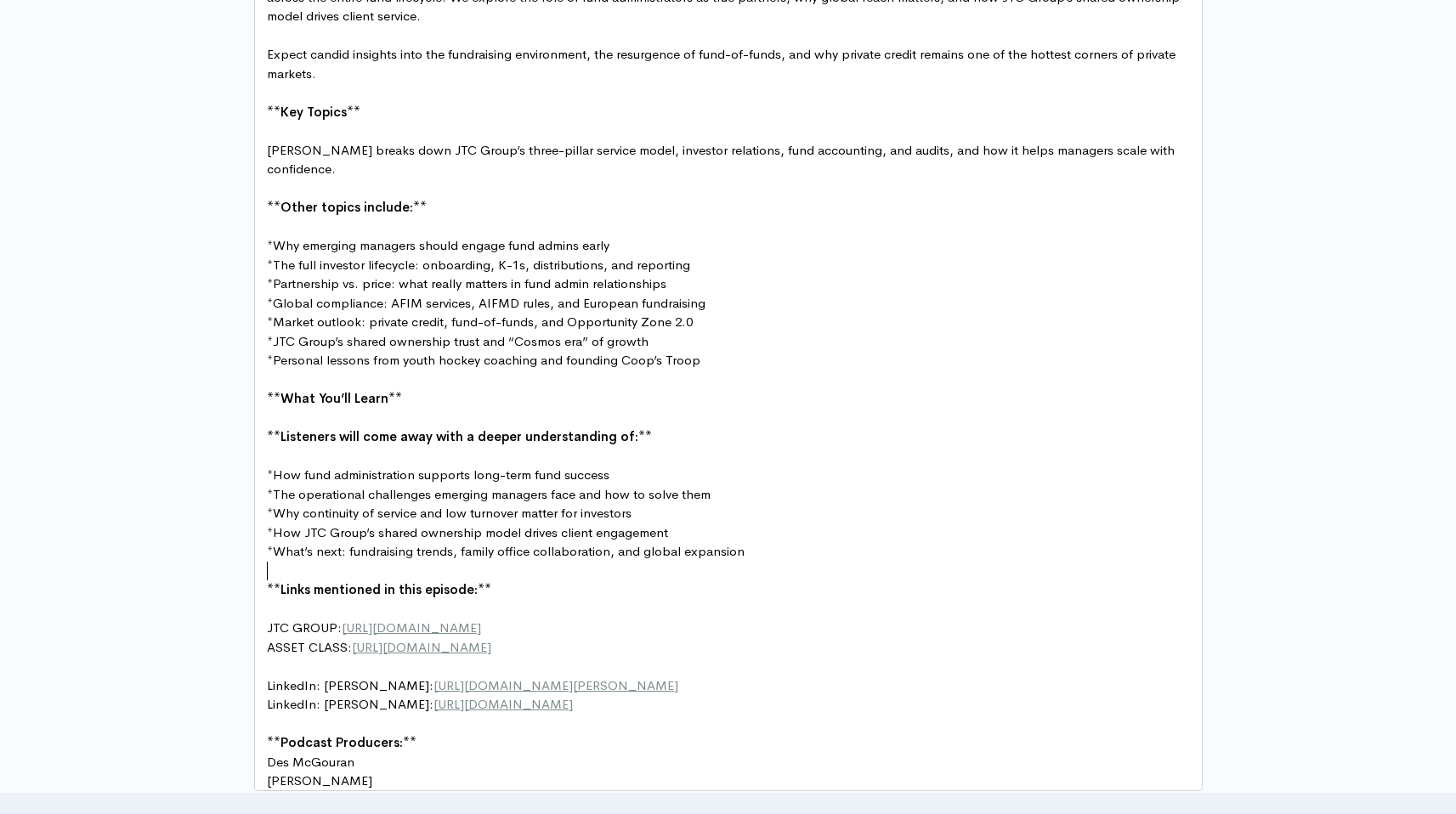
scroll to position [6, 0]
type textarea "**Links mentioned in this episode:**"
drag, startPoint x: 267, startPoint y: 567, endPoint x: 511, endPoint y: 573, distance: 244.1
type textarea "**Links mentioned in this episode:**"
drag, startPoint x: 511, startPoint y: 573, endPoint x: 266, endPoint y: 566, distance: 245.1
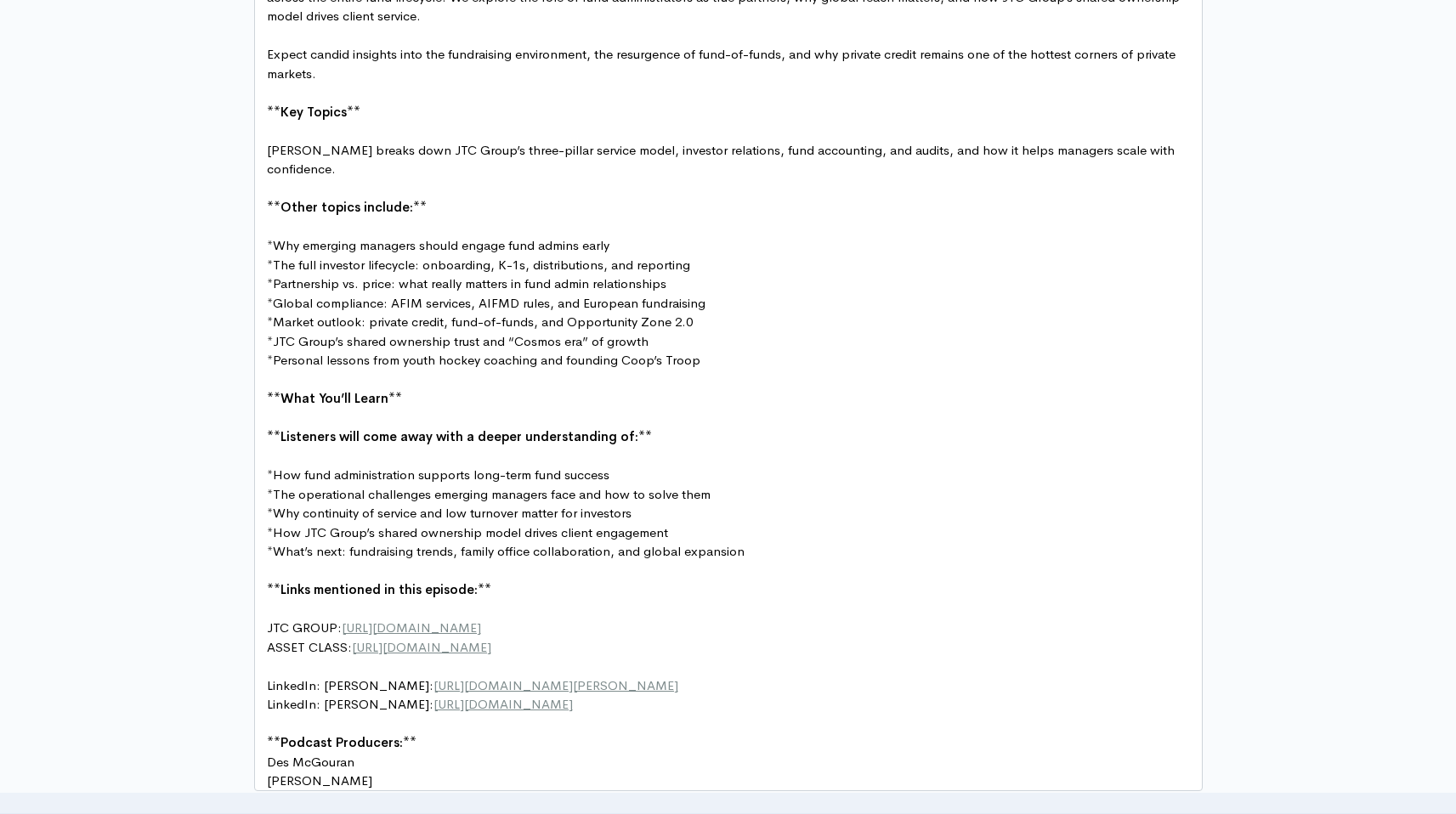
drag, startPoint x: 455, startPoint y: 706, endPoint x: 282, endPoint y: 568, distance: 221.3
click at [282, 568] on div "Join ** Michael Richards, Head of Fund Administration – U.S. at JTC Group ** , …" at bounding box center [735, 370] width 943 height 841
click at [270, 580] on pre "** Links mentioned in this episode: **" at bounding box center [735, 590] width 943 height 20
click at [268, 581] on span "**" at bounding box center [273, 589] width 13 height 16
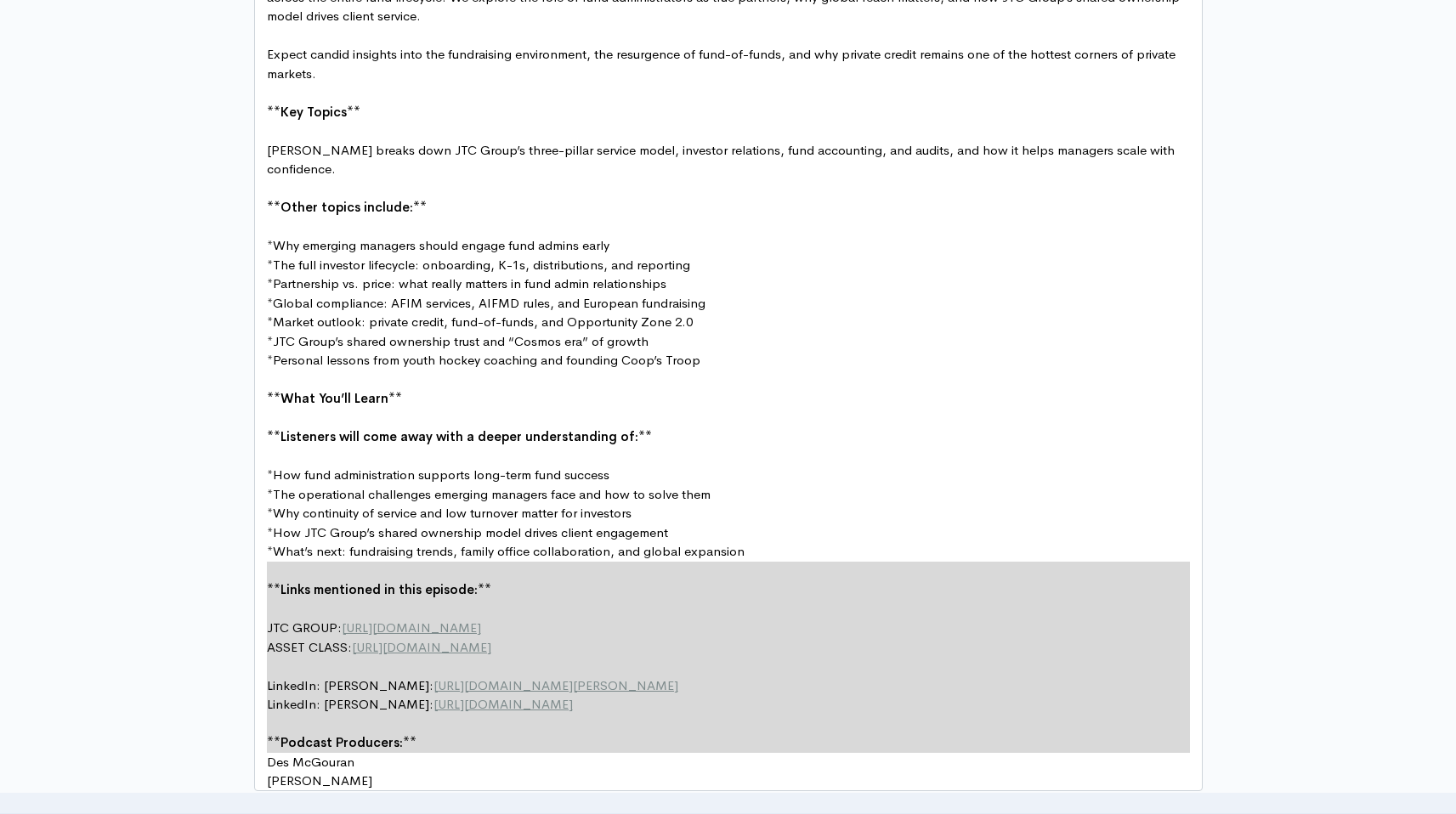
type textarea "**Links mentioned in this episode:** JTC GROUP: https://www.jtcgroup.com/ ASSET…"
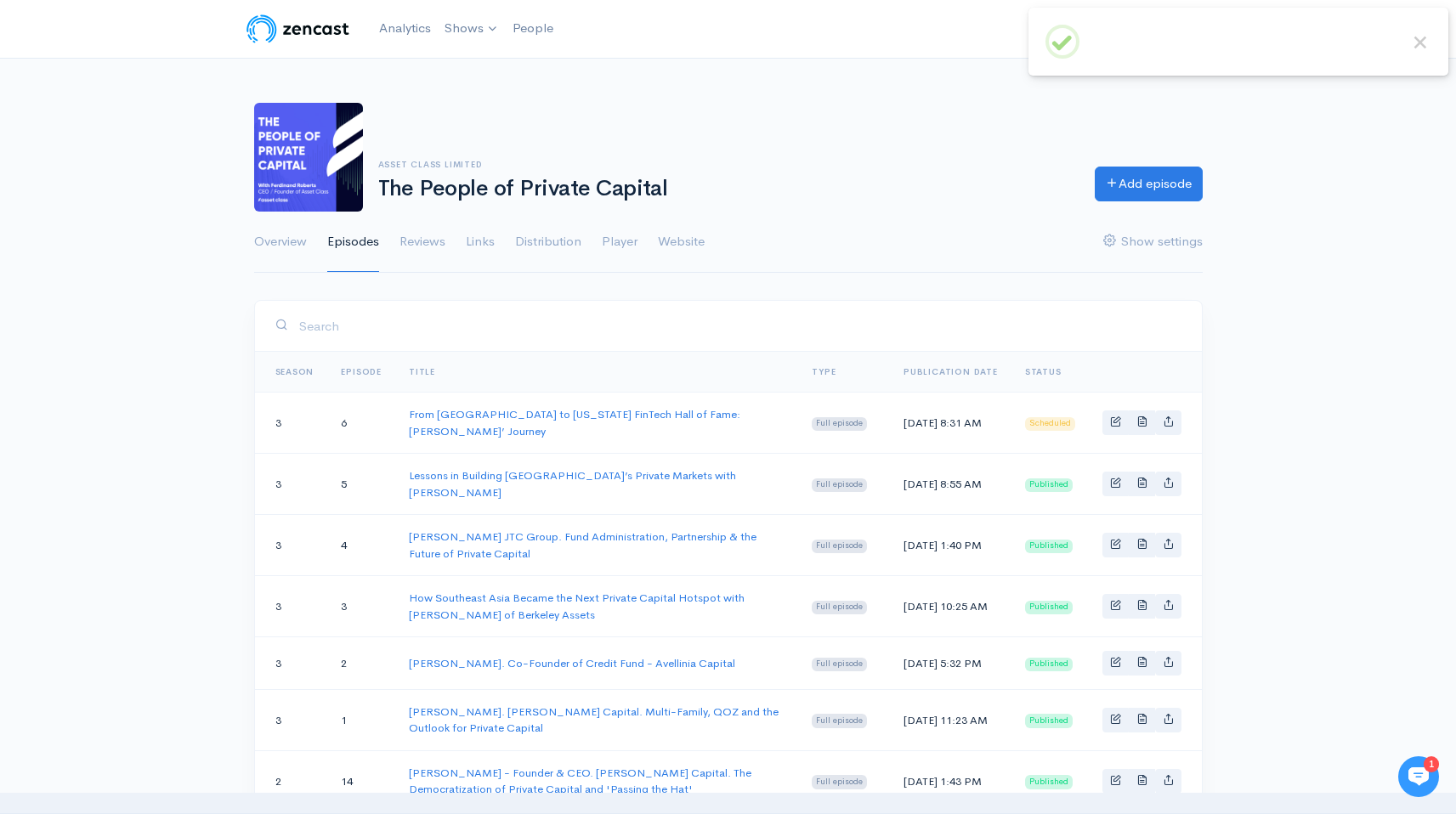
click at [833, 238] on ul "Overview Episodes Reviews Links Distribution Player Website Show settings" at bounding box center [728, 241] width 948 height 61
